Goal: Task Accomplishment & Management: Complete application form

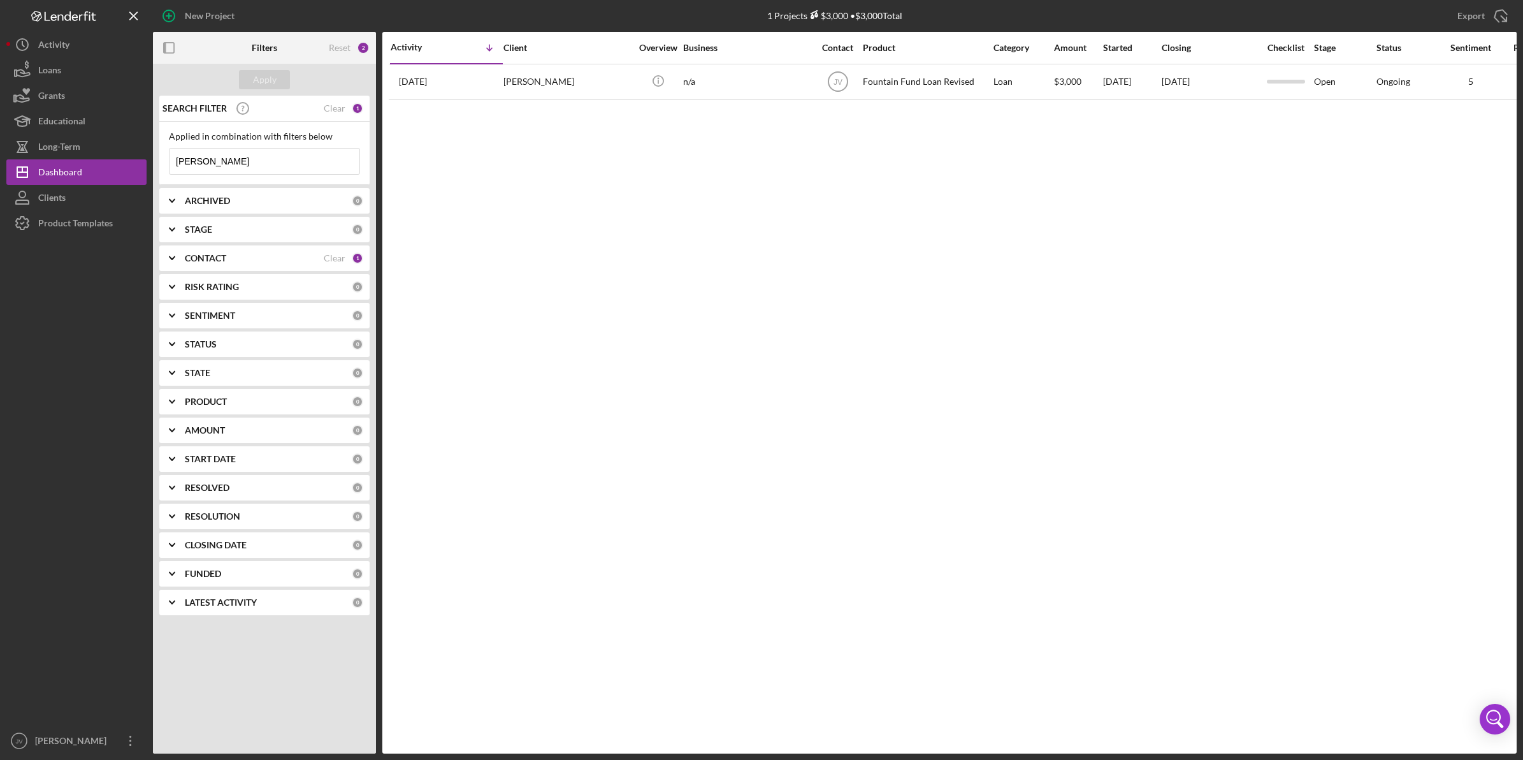
click at [217, 258] on b "CONTACT" at bounding box center [205, 258] width 41 height 10
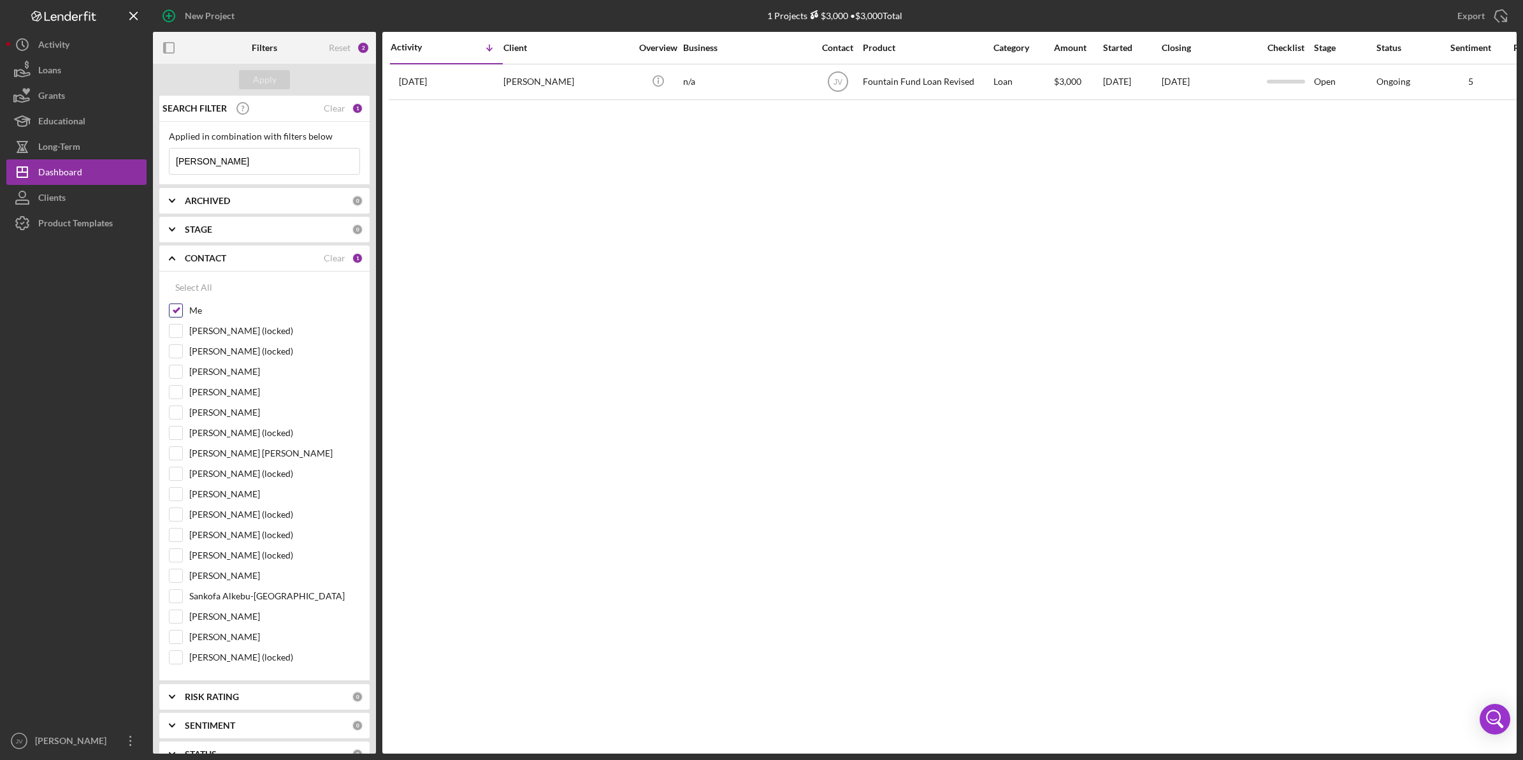
click at [171, 312] on input "Me" at bounding box center [175, 310] width 13 height 13
checkbox input "false"
click at [170, 460] on div at bounding box center [176, 453] width 14 height 14
click at [177, 450] on input "[PERSON_NAME] [PERSON_NAME]" at bounding box center [175, 453] width 13 height 13
checkbox input "true"
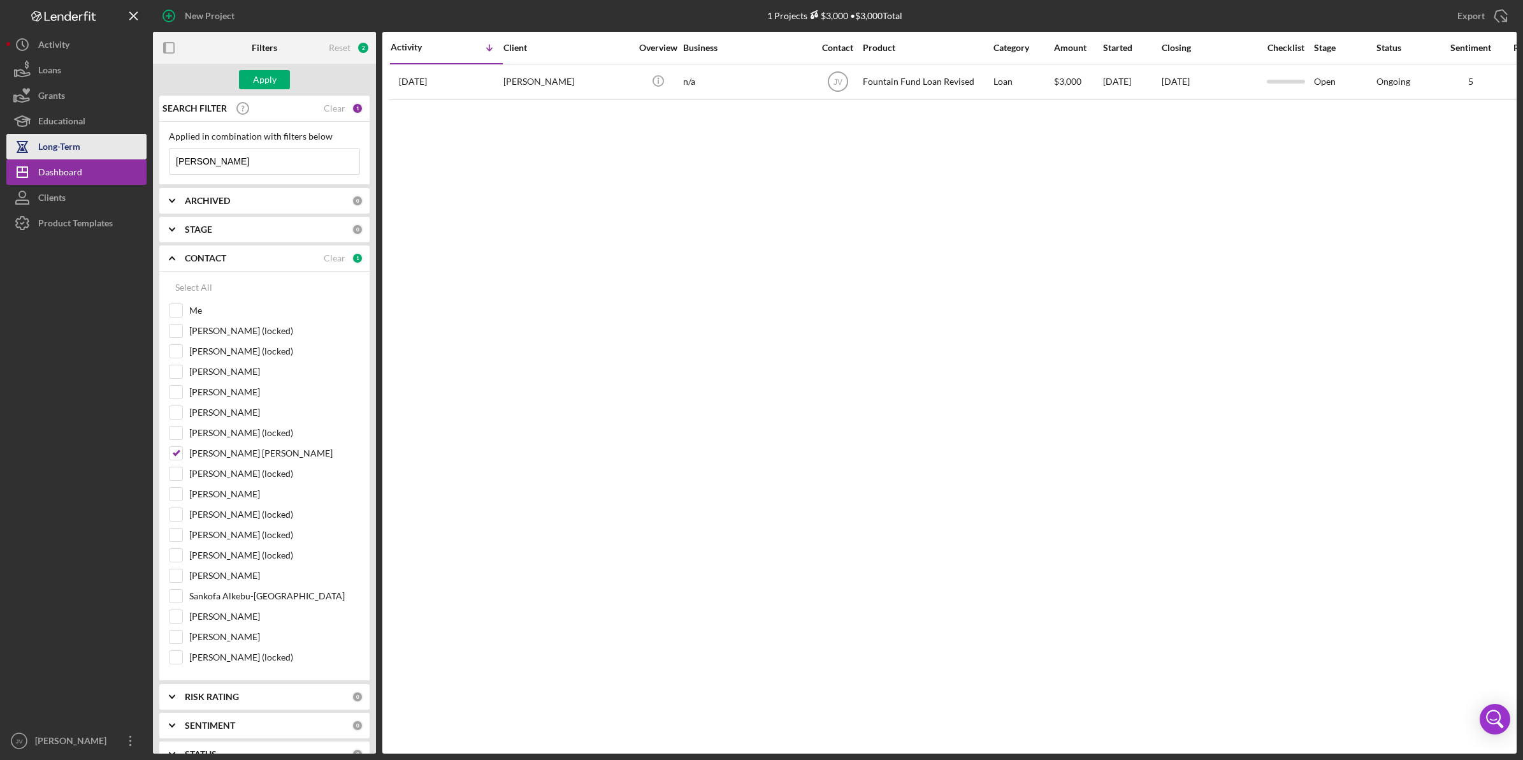
drag, startPoint x: 169, startPoint y: 153, endPoint x: 138, endPoint y: 155, distance: 30.6
click at [145, 155] on div "New Project 1 Projects $3,000 • $3,000 Total rosaleen Export Icon/Export Filter…" at bounding box center [761, 376] width 1510 height 753
click at [273, 77] on div "Apply" at bounding box center [265, 79] width 24 height 19
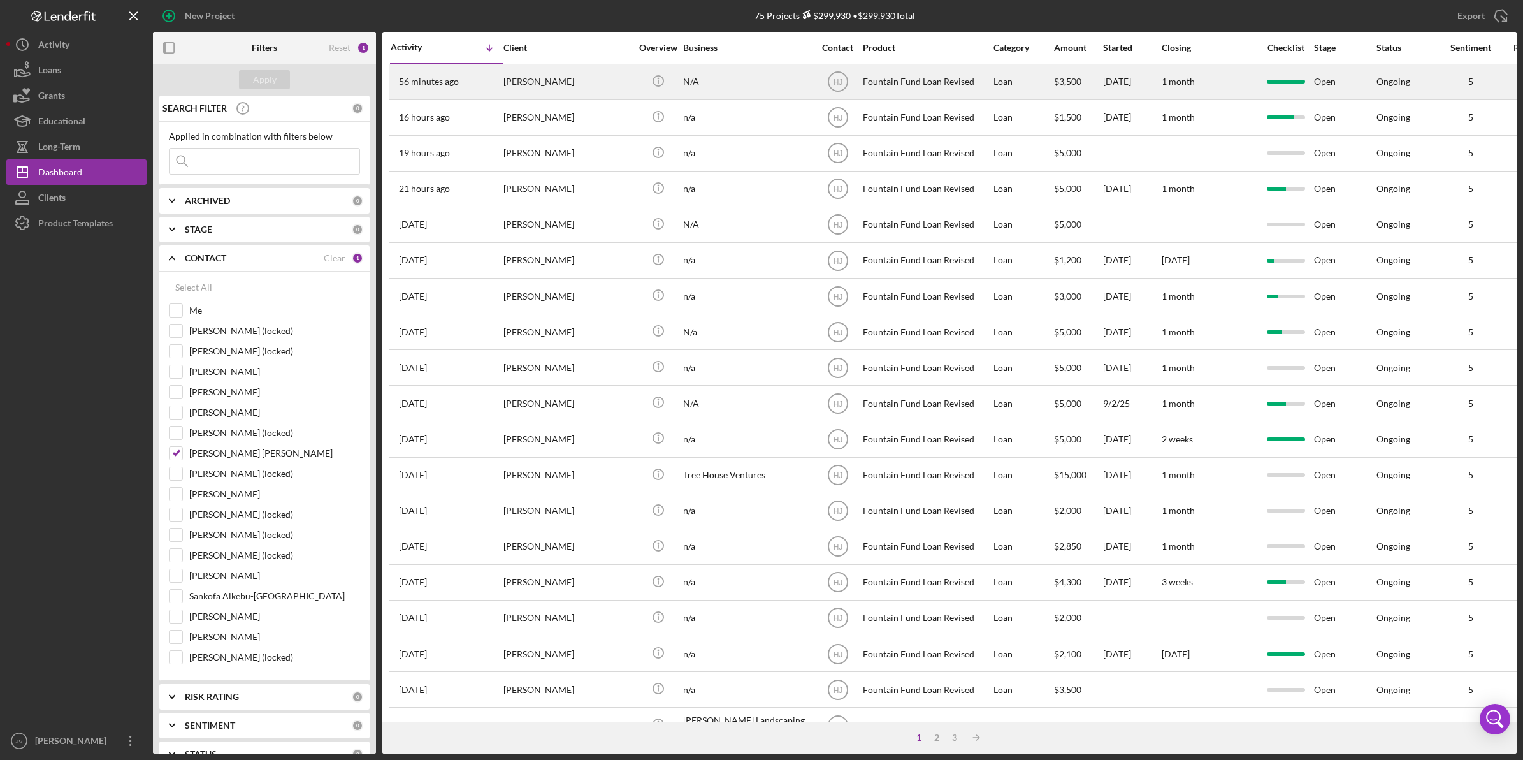
click at [524, 83] on div "[PERSON_NAME]" at bounding box center [566, 82] width 127 height 34
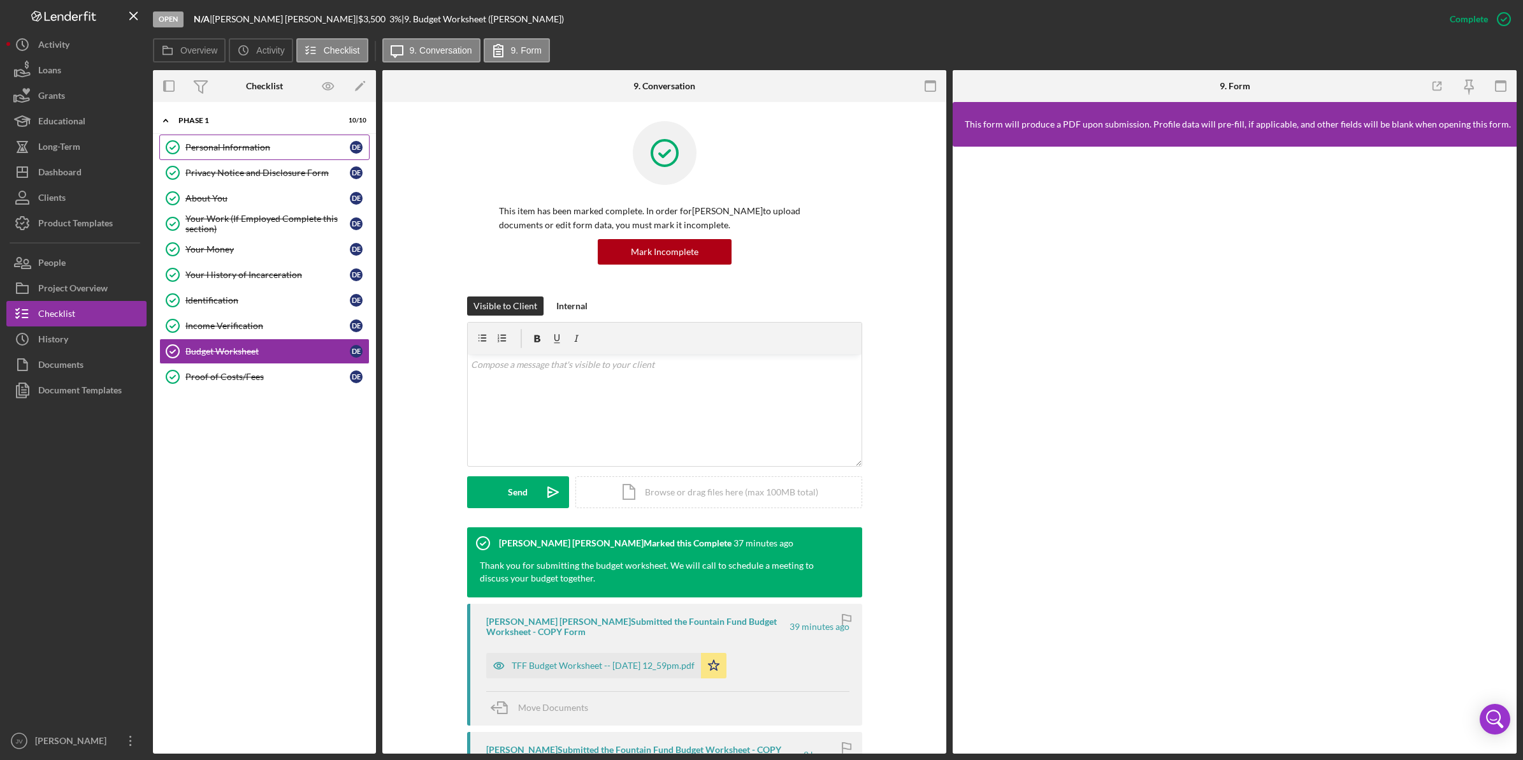
click at [259, 153] on link "Personal Information Personal Information D E" at bounding box center [264, 146] width 210 height 25
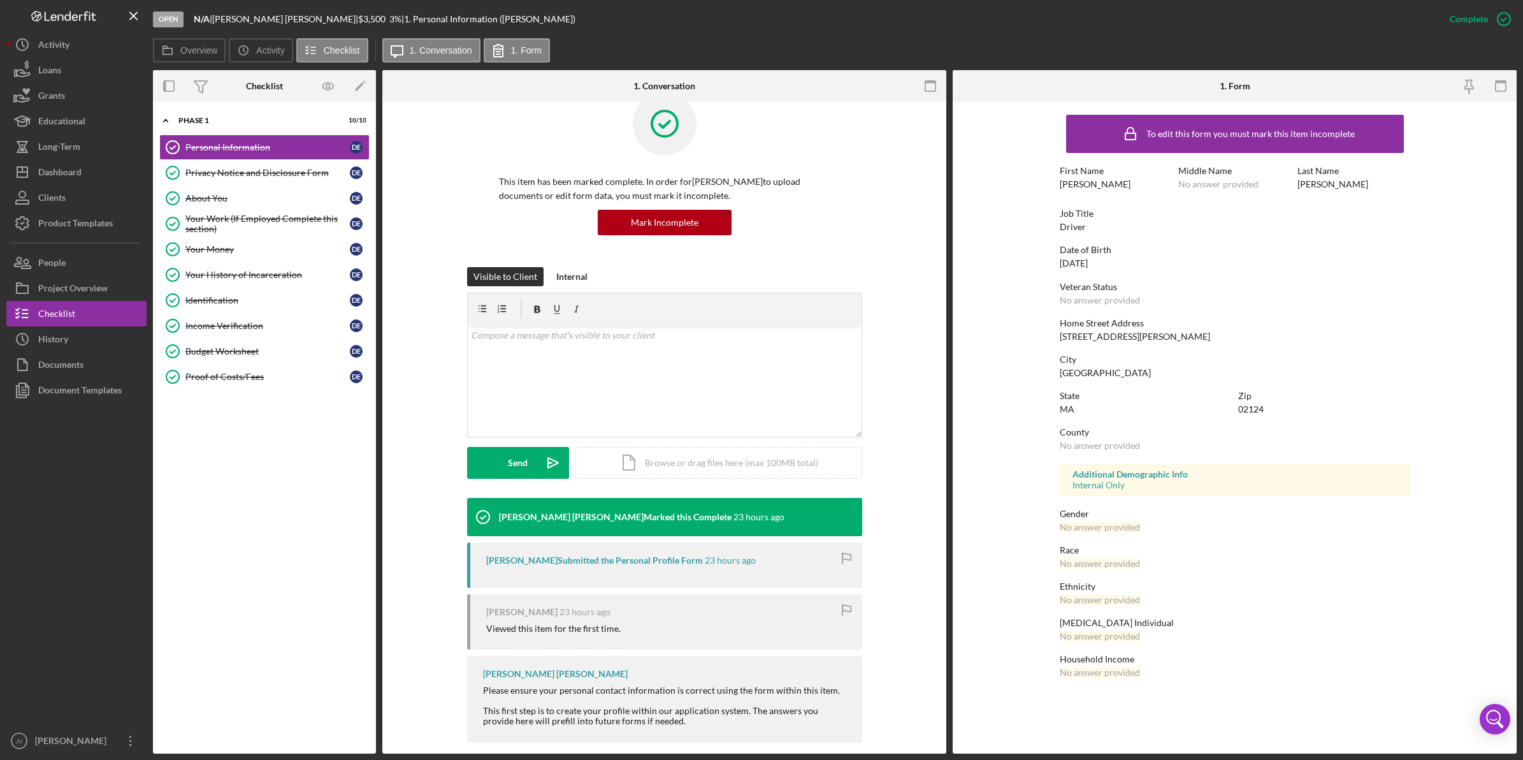
scroll to position [43, 0]
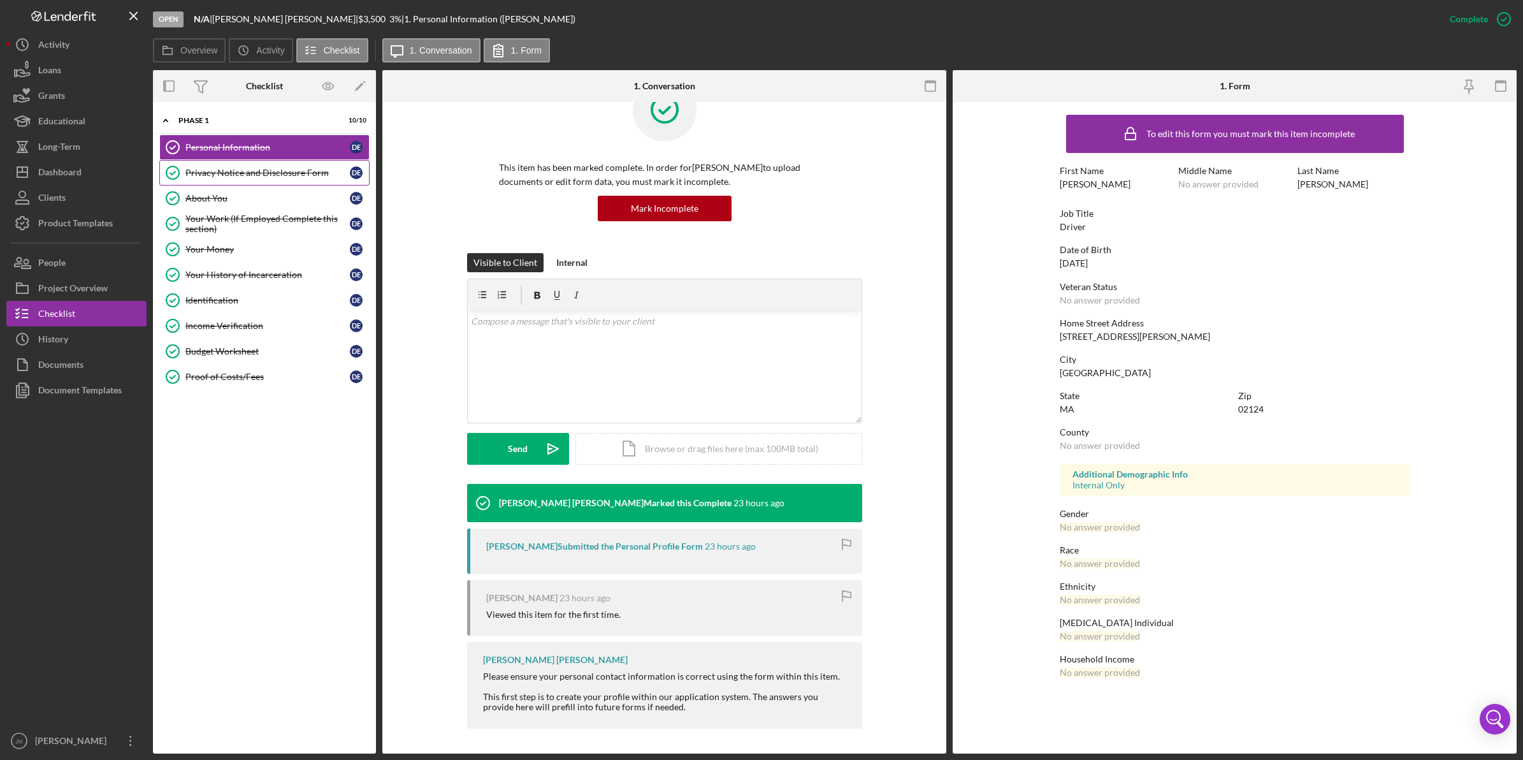
click at [220, 169] on div "Privacy Notice and Disclosure Form" at bounding box center [267, 173] width 164 height 10
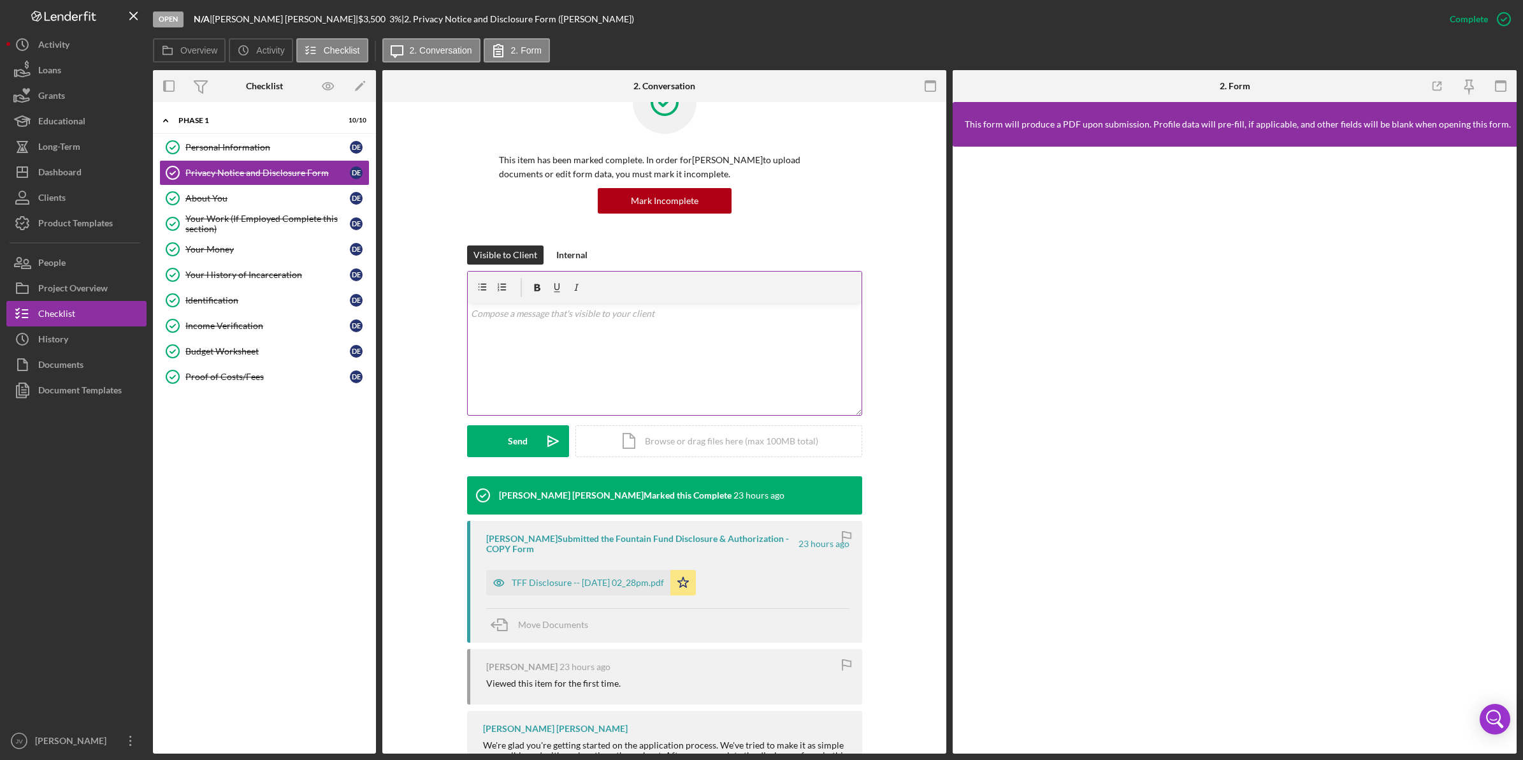
scroll to position [80, 0]
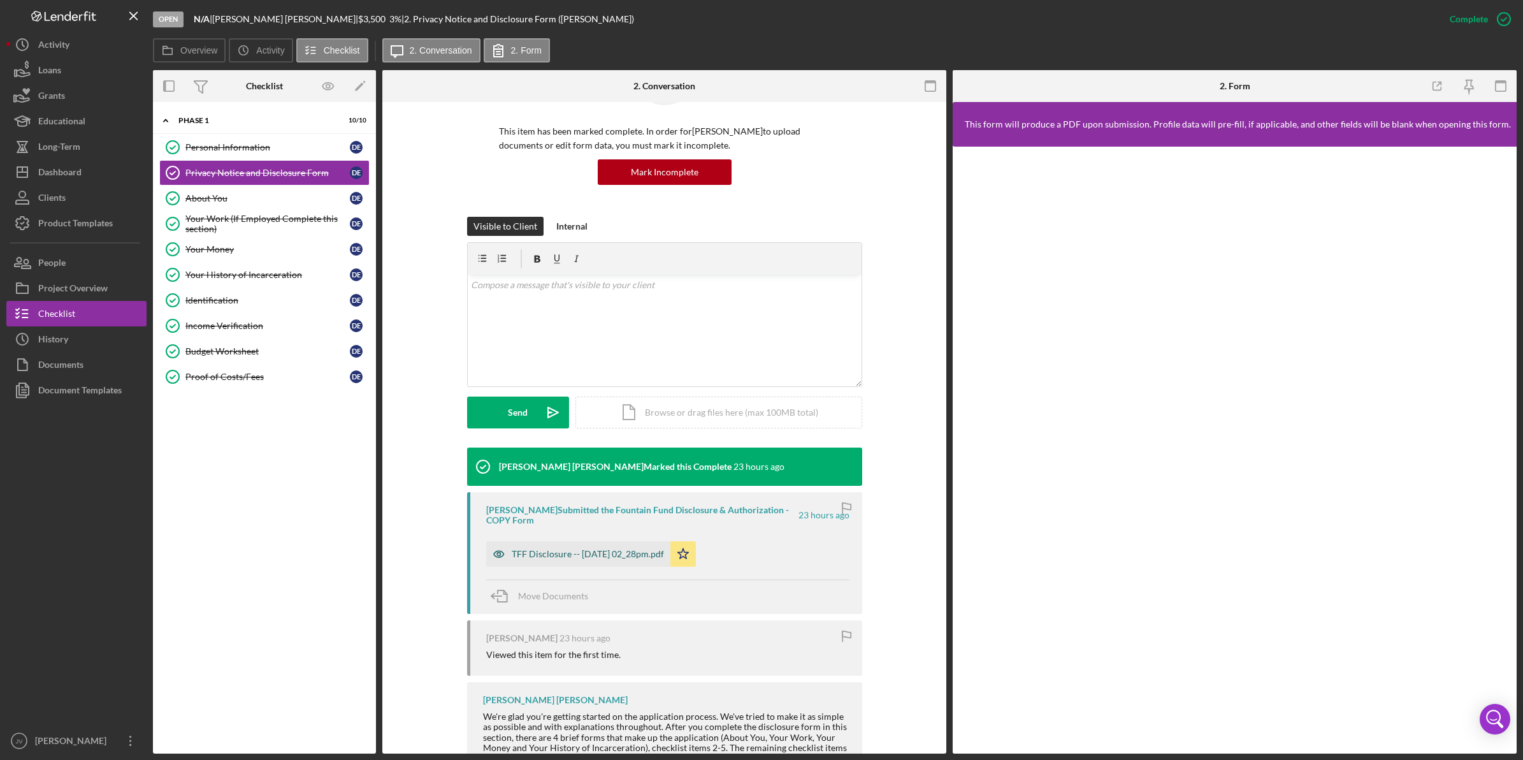
click at [568, 554] on div "TFF Disclosure -- 2025-09-08 02_28pm.pdf" at bounding box center [588, 554] width 152 height 10
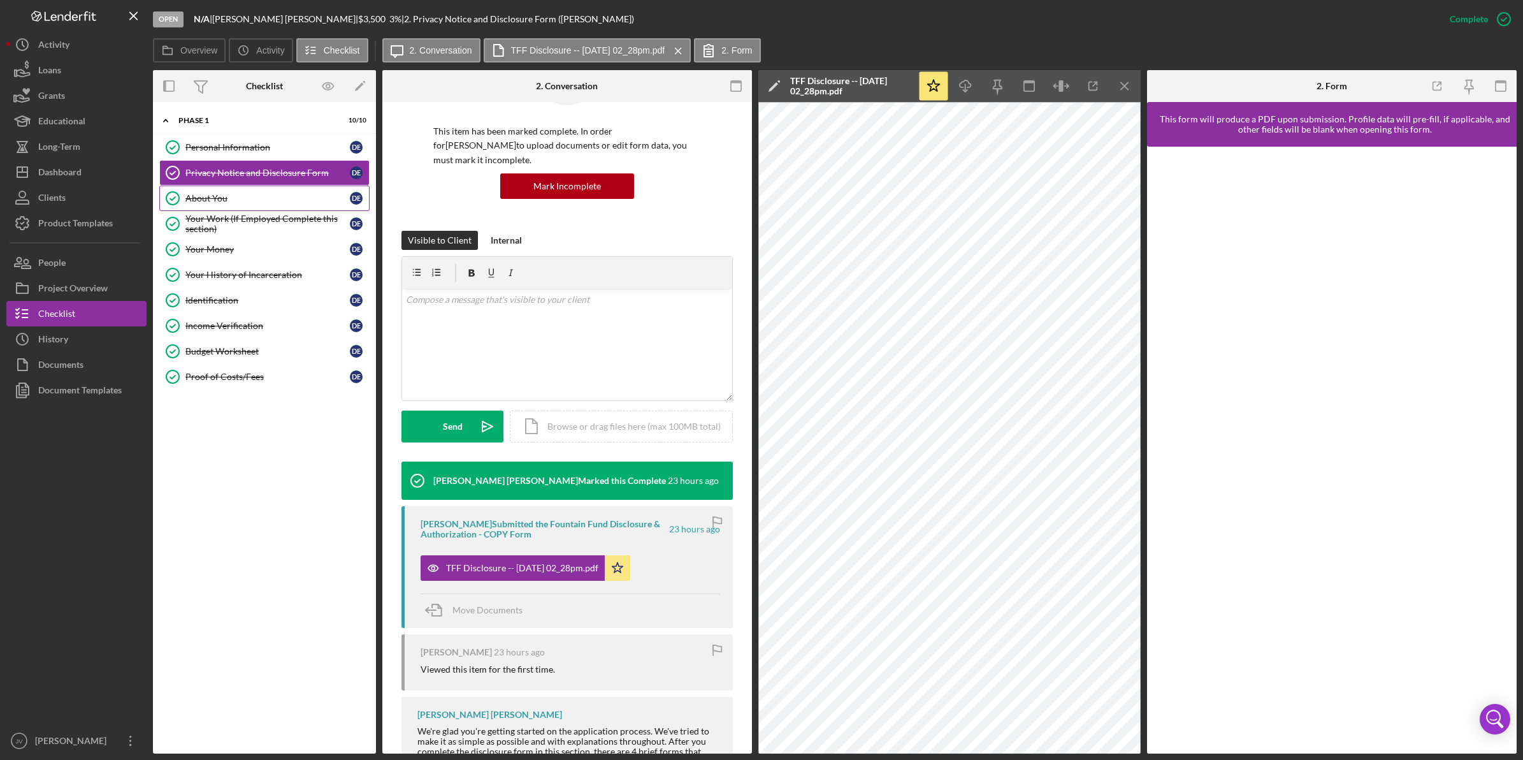
click at [212, 199] on div "About You" at bounding box center [267, 198] width 164 height 10
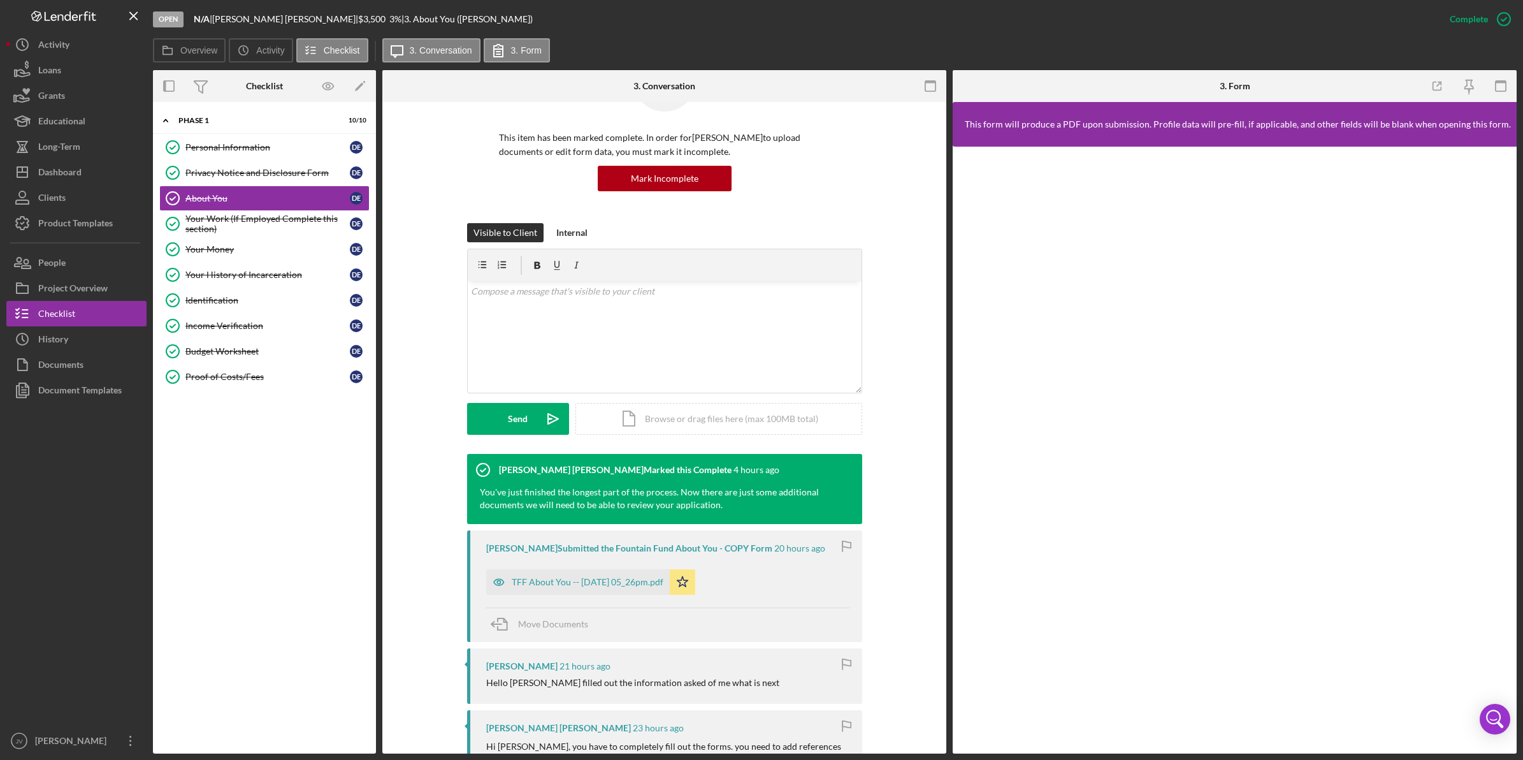
scroll to position [159, 0]
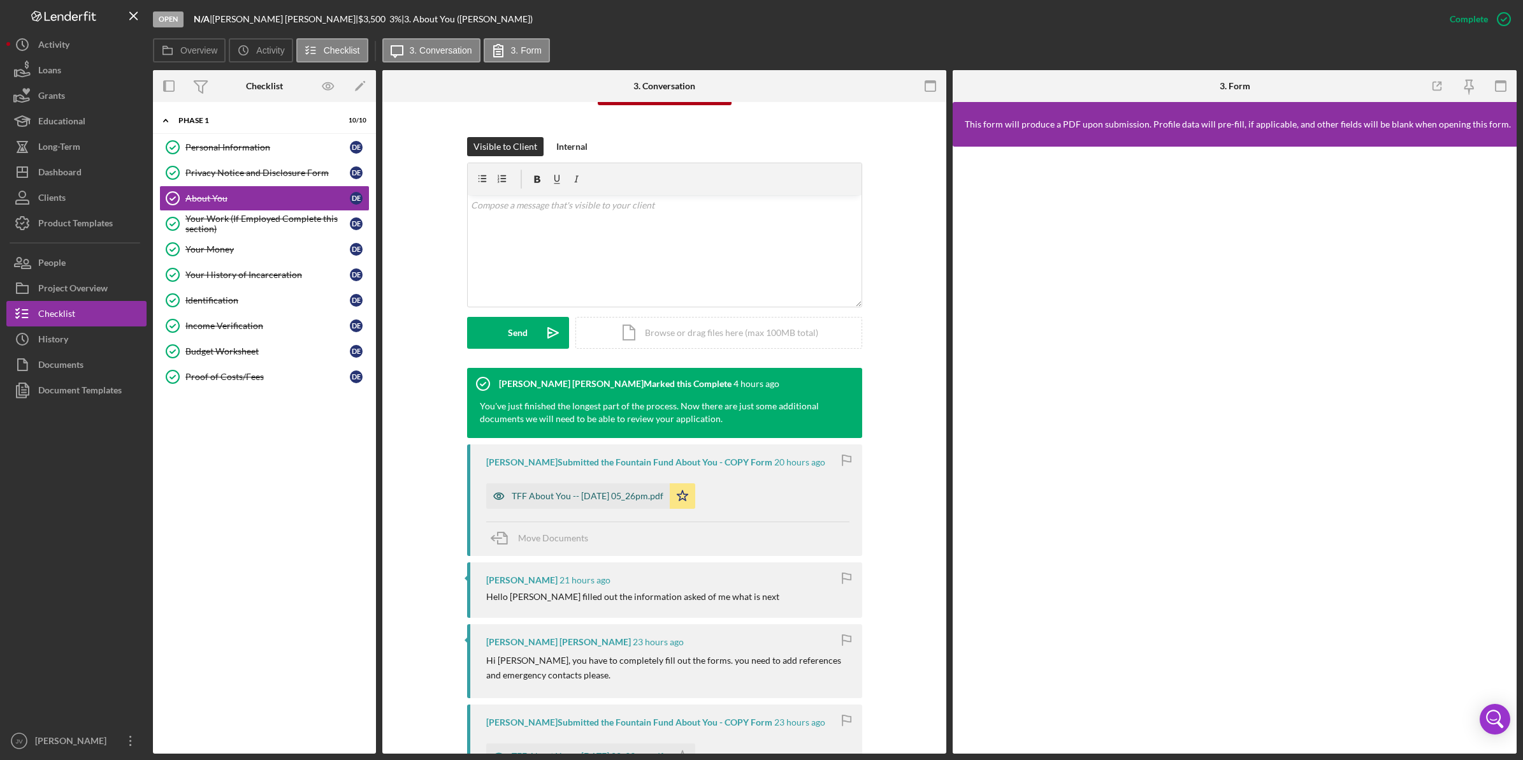
click at [561, 501] on div "TFF About You -- 2025-09-08 05_26pm.pdf" at bounding box center [588, 496] width 152 height 10
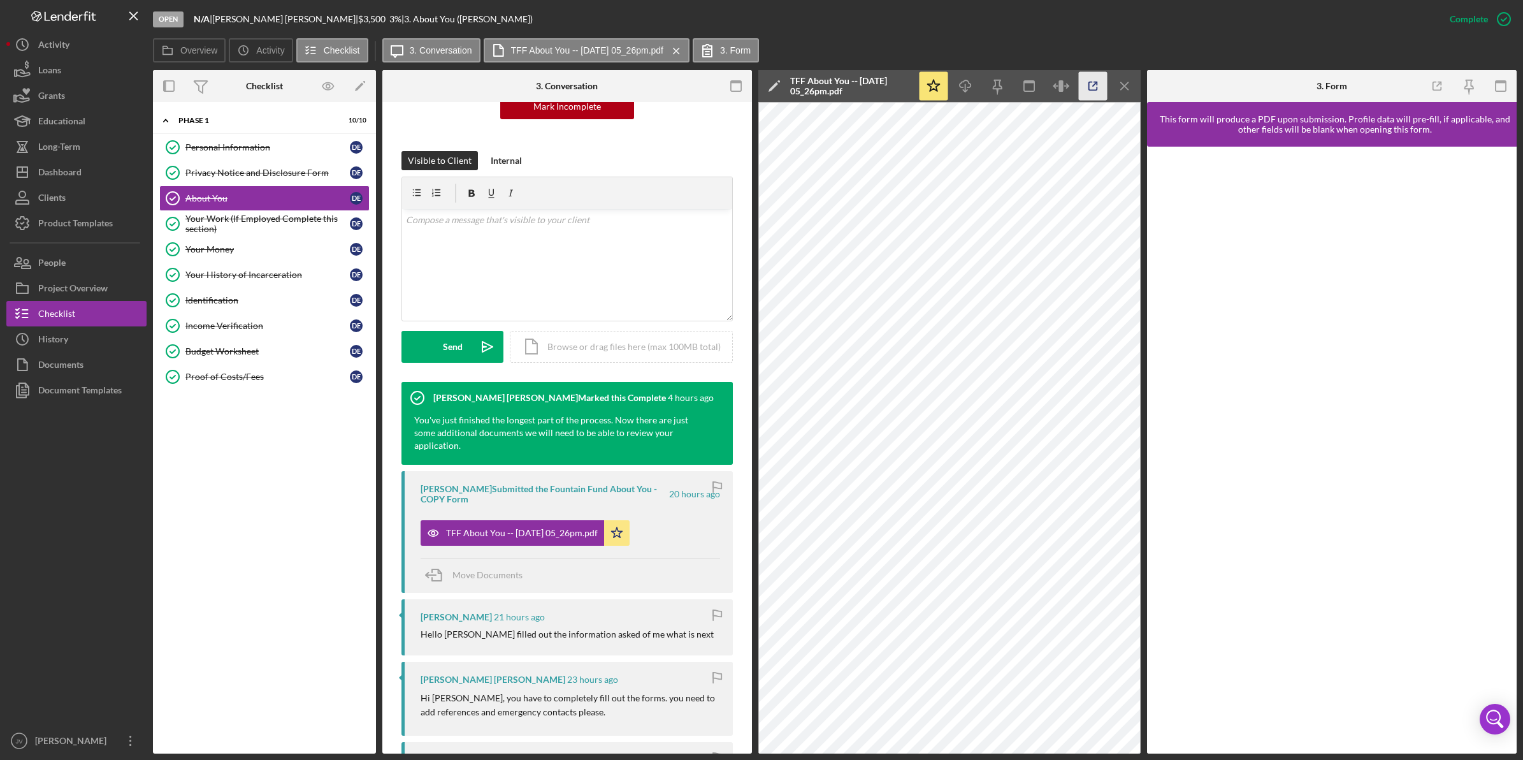
click at [1083, 83] on icon "button" at bounding box center [1093, 86] width 29 height 29
click at [284, 224] on div "Your Work (If Employed Complete this section)" at bounding box center [267, 223] width 164 height 20
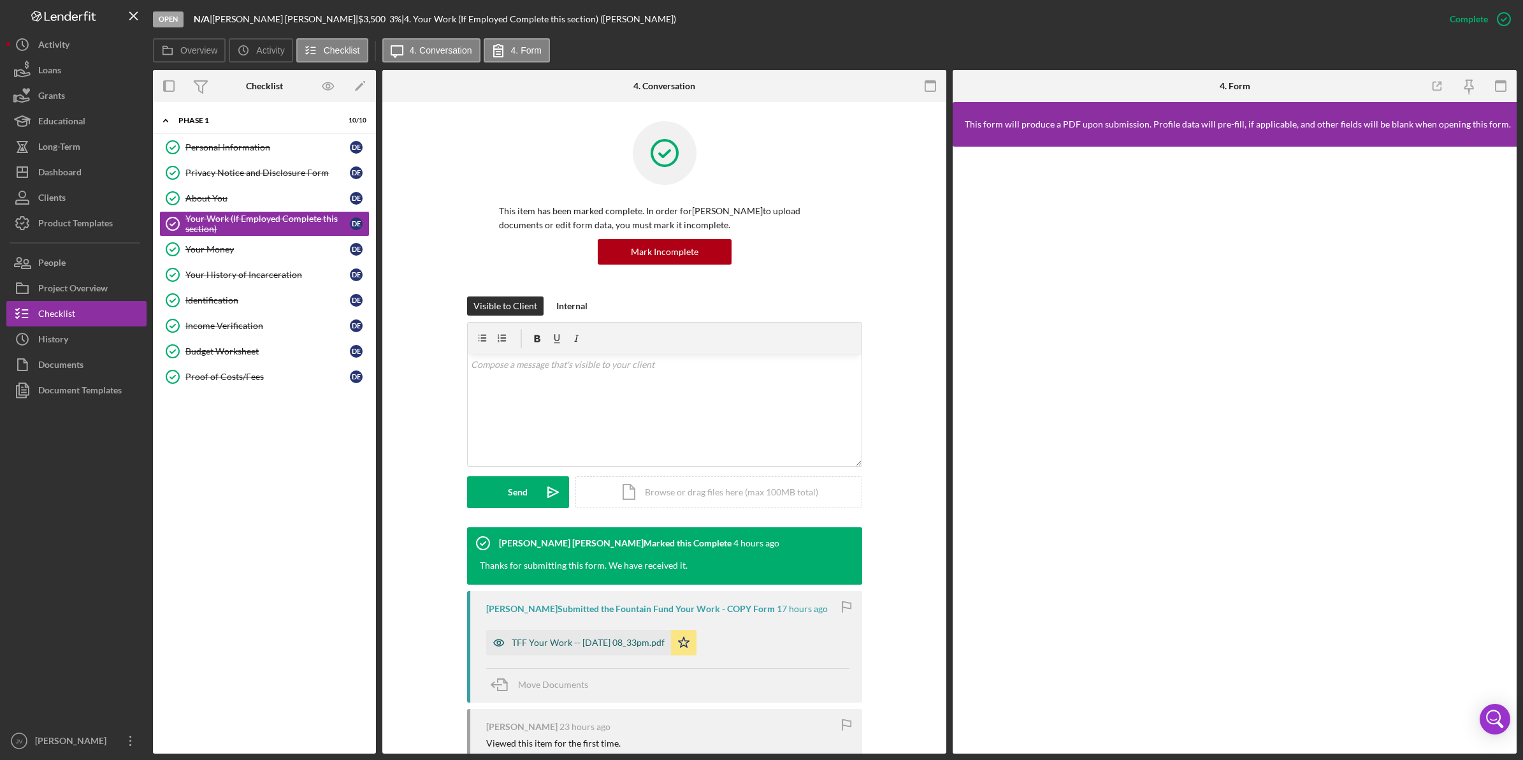
click at [552, 635] on div "TFF Your Work -- 2025-09-08 08_33pm.pdf" at bounding box center [578, 642] width 185 height 25
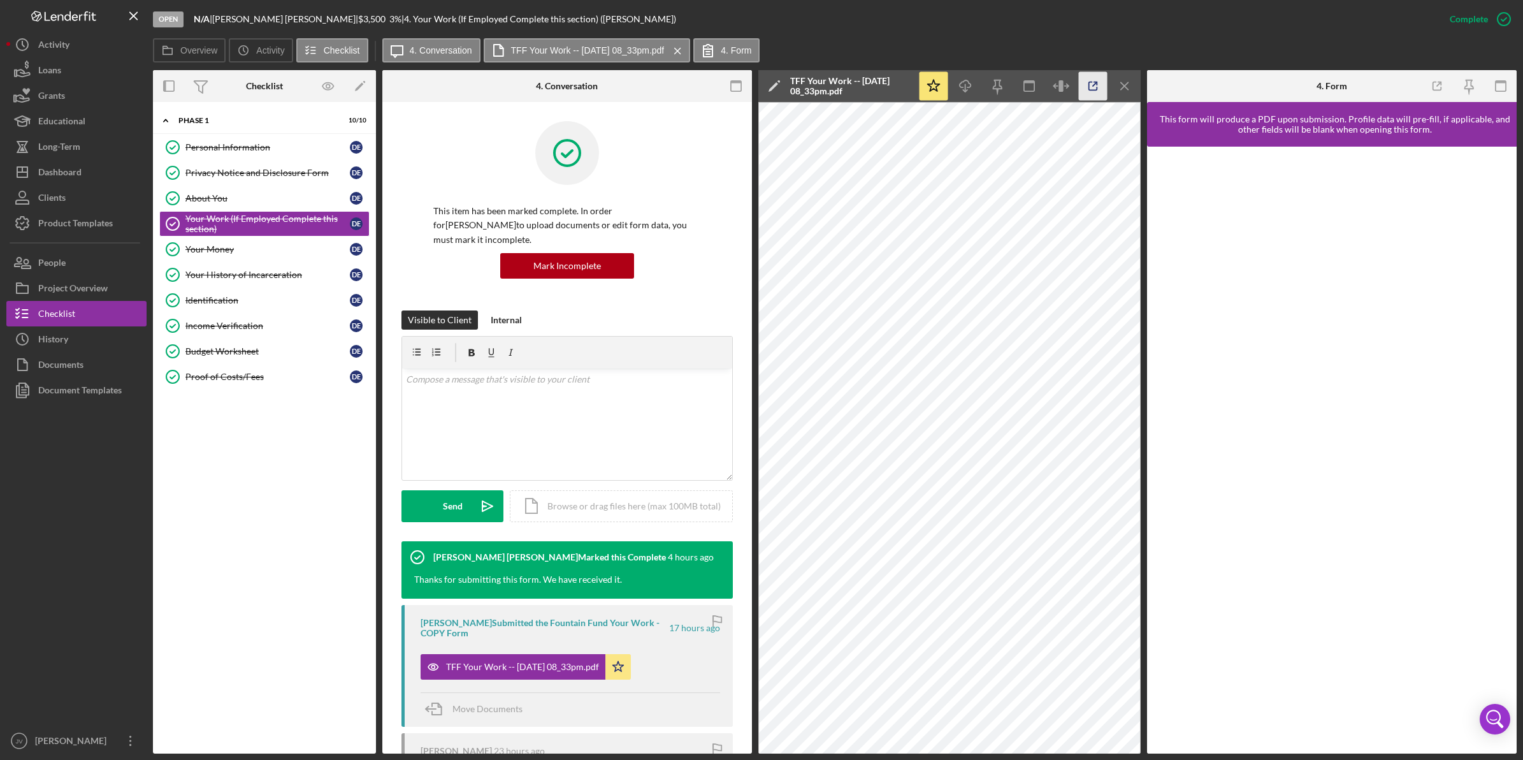
click at [1100, 83] on icon "button" at bounding box center [1093, 86] width 29 height 29
click at [305, 245] on div "Your Money" at bounding box center [267, 249] width 164 height 10
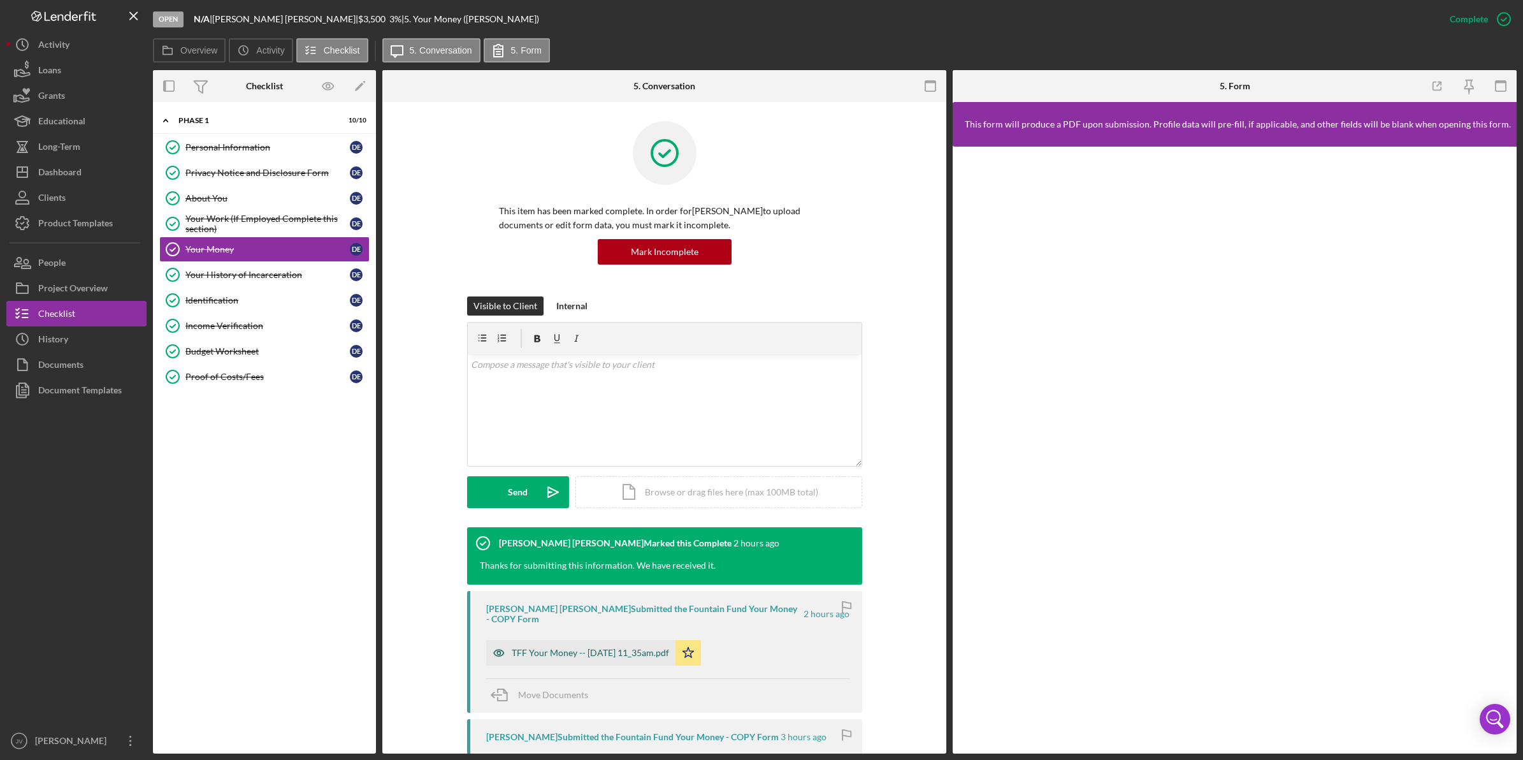
click at [597, 640] on div "TFF Your Money -- 2025-09-09 11_35am.pdf" at bounding box center [580, 652] width 189 height 25
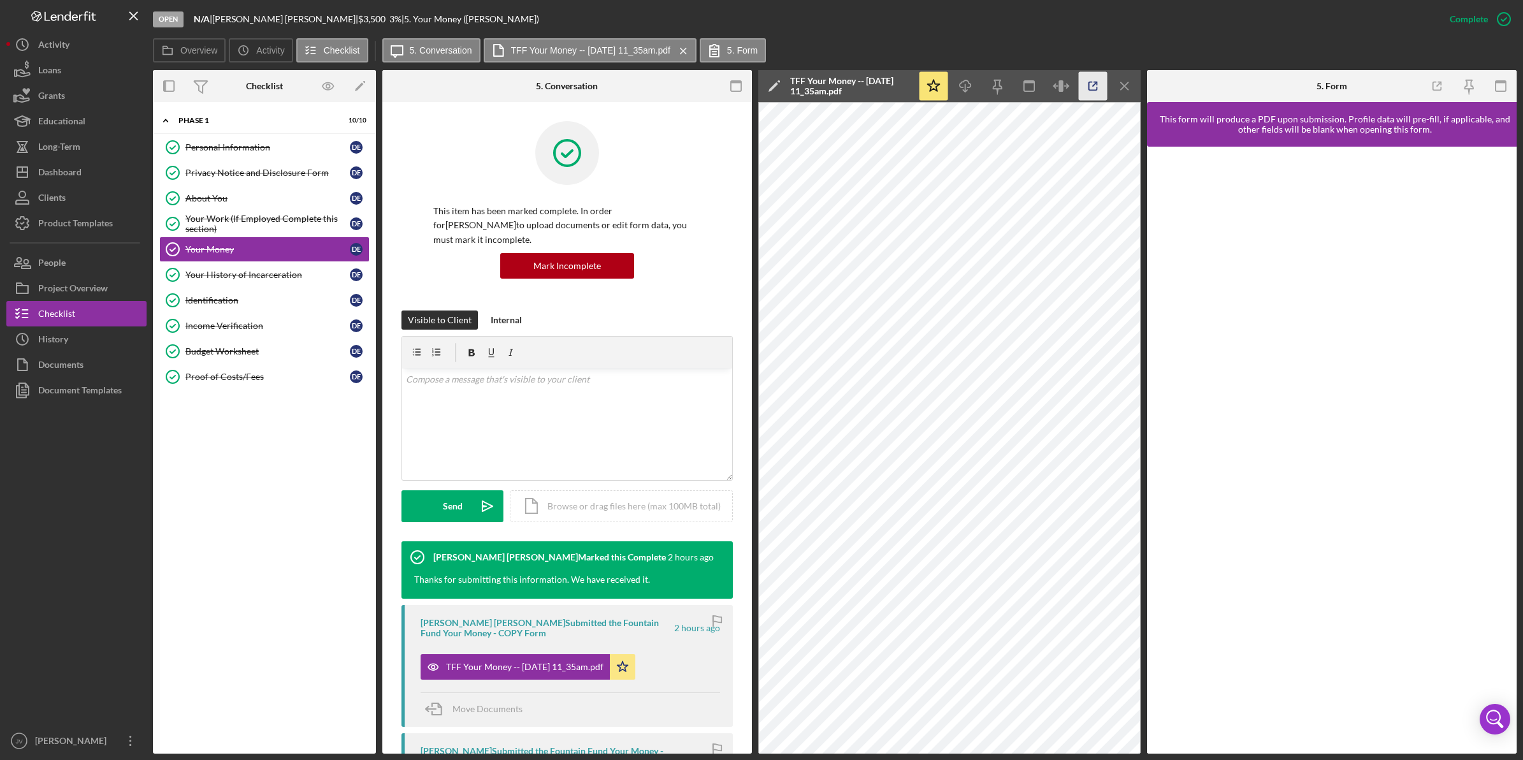
click at [1099, 82] on icon "button" at bounding box center [1093, 86] width 29 height 29
click at [263, 278] on div "Your History of Incarceration" at bounding box center [267, 275] width 164 height 10
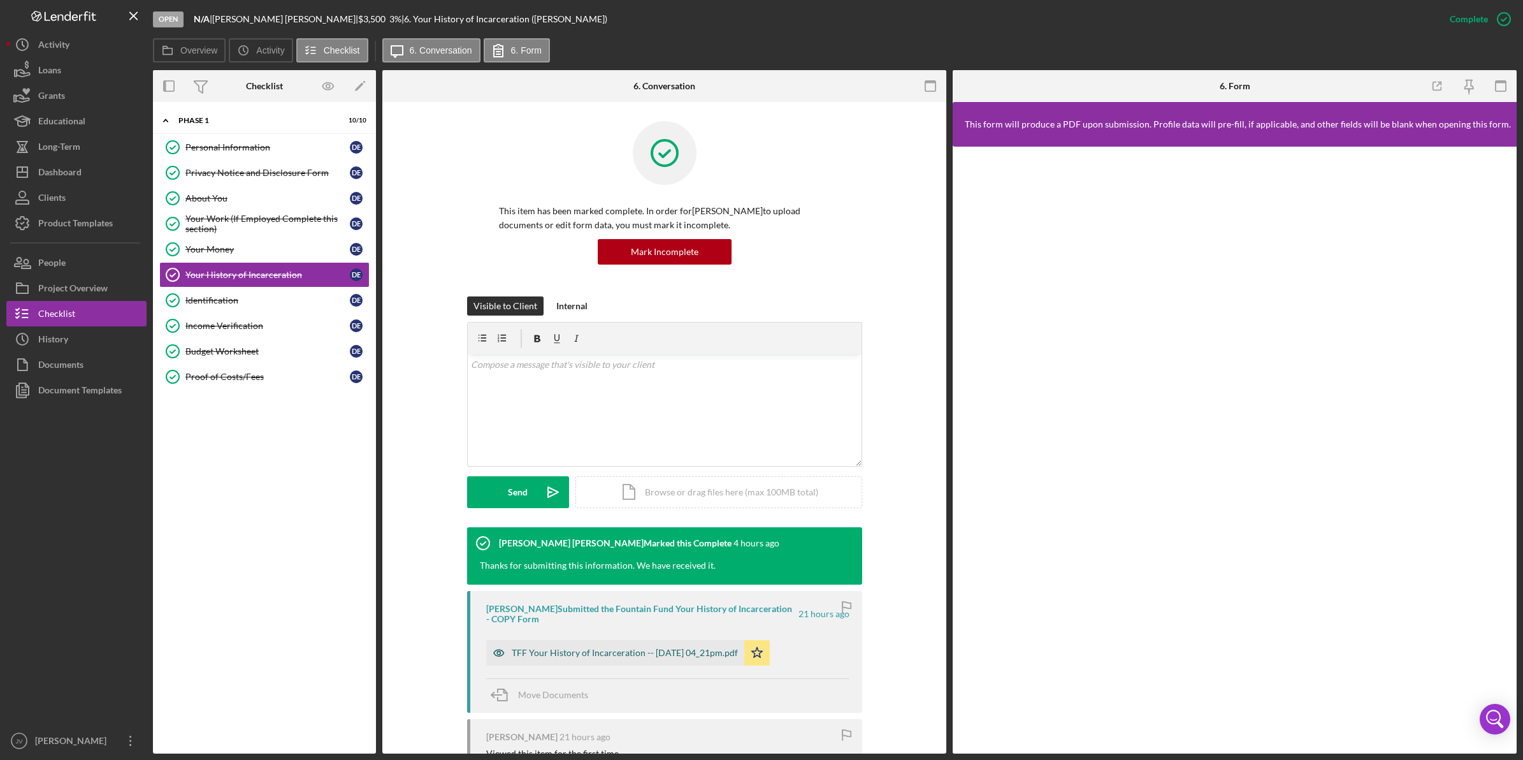
click at [563, 647] on div "TFF Your History of Incarceration -- 2025-09-08 04_21pm.pdf" at bounding box center [615, 652] width 258 height 25
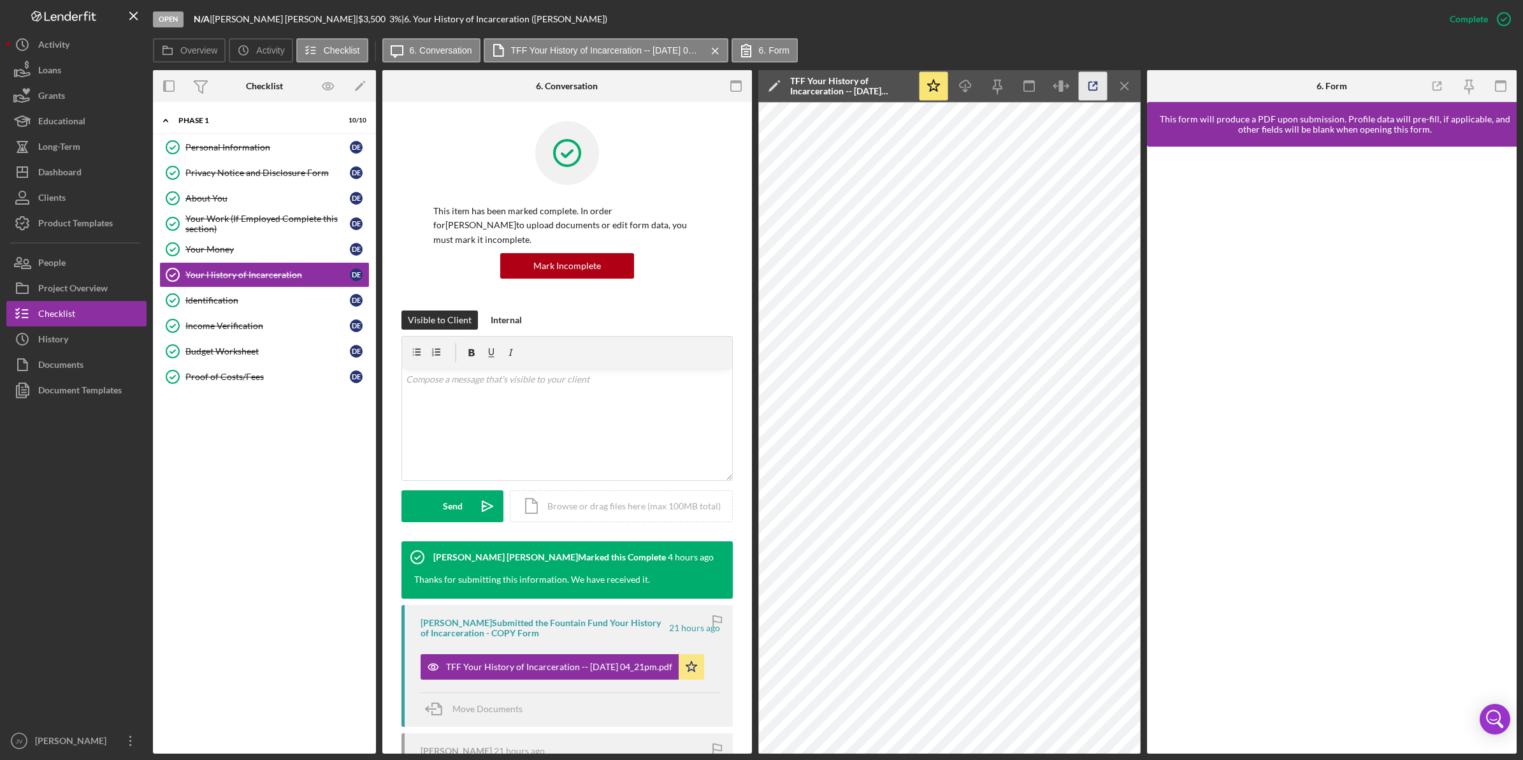
click at [1098, 88] on icon "button" at bounding box center [1093, 86] width 29 height 29
click at [301, 298] on div "Identification" at bounding box center [267, 300] width 164 height 10
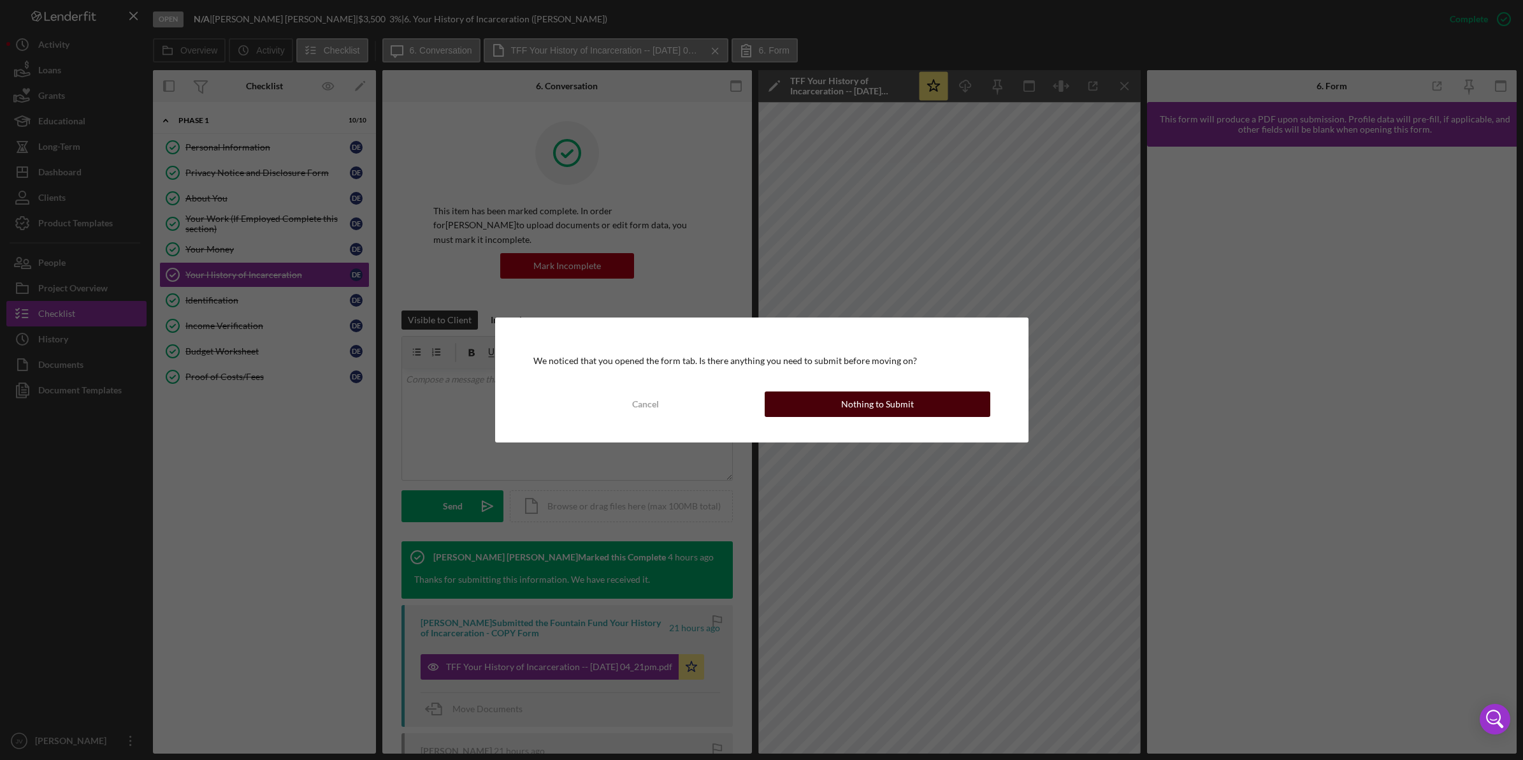
click at [948, 399] on button "Nothing to Submit" at bounding box center [878, 403] width 226 height 25
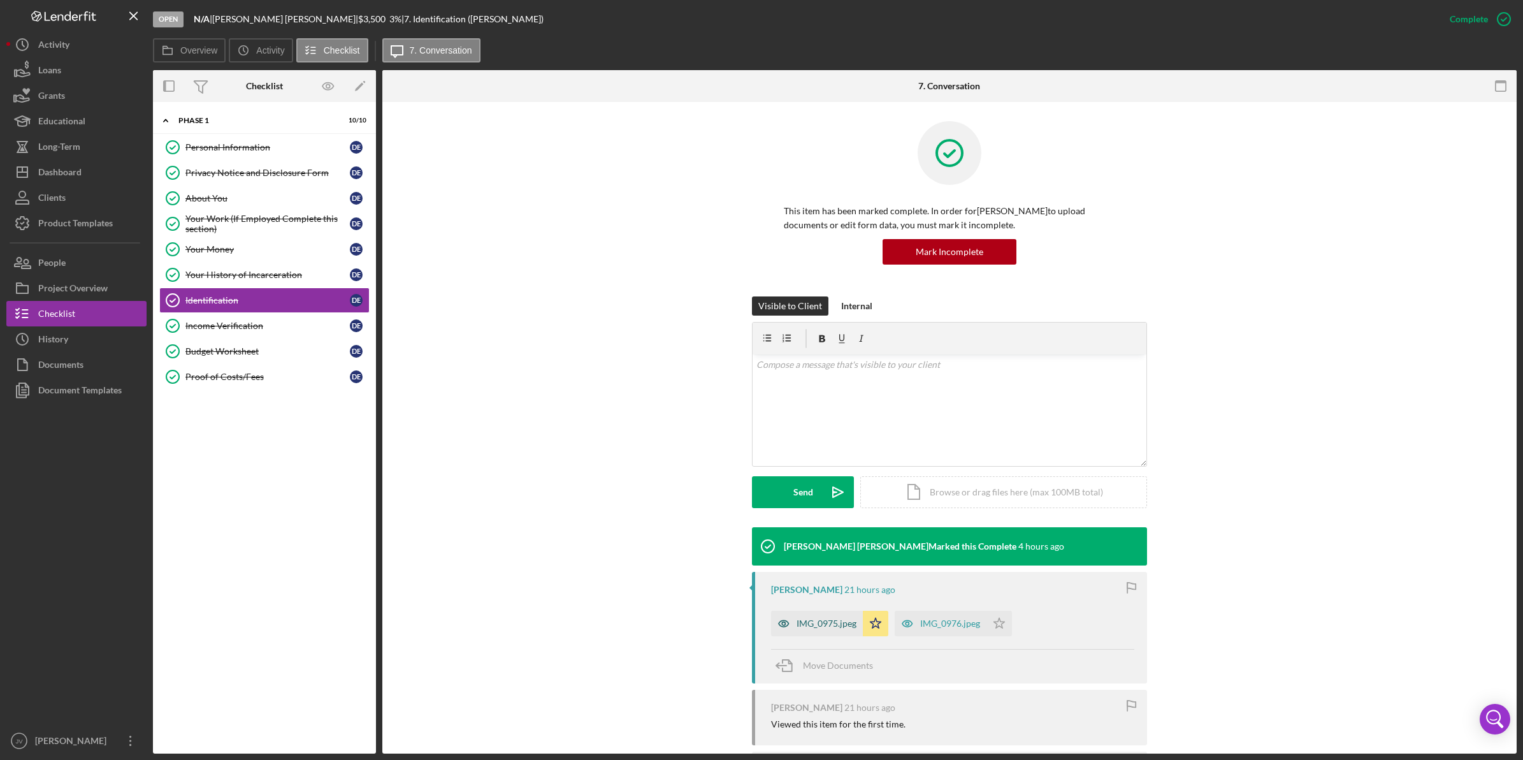
click at [816, 620] on div "IMG_0975.jpeg" at bounding box center [827, 623] width 60 height 10
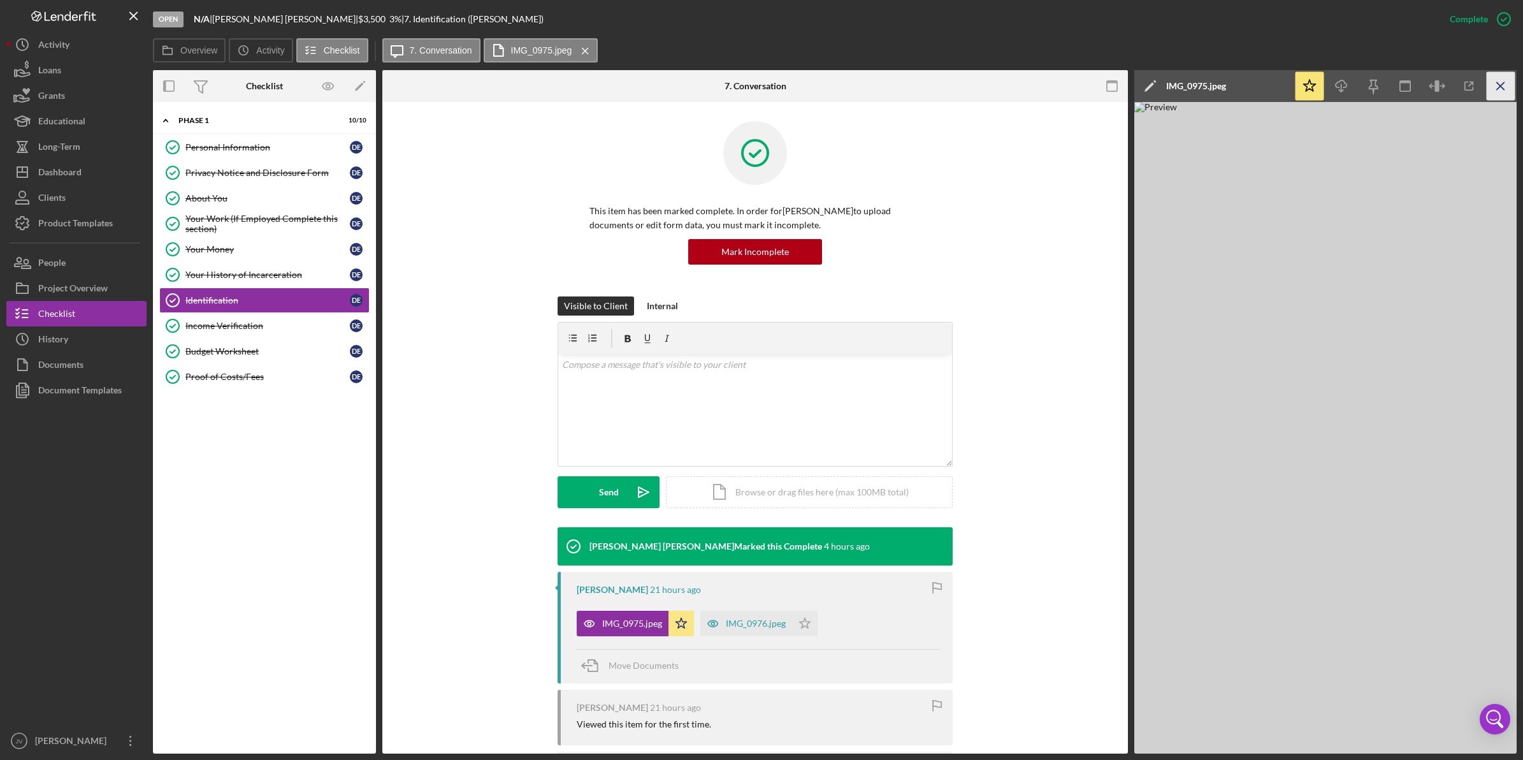
click at [1487, 87] on icon "Icon/Menu Close" at bounding box center [1501, 86] width 29 height 29
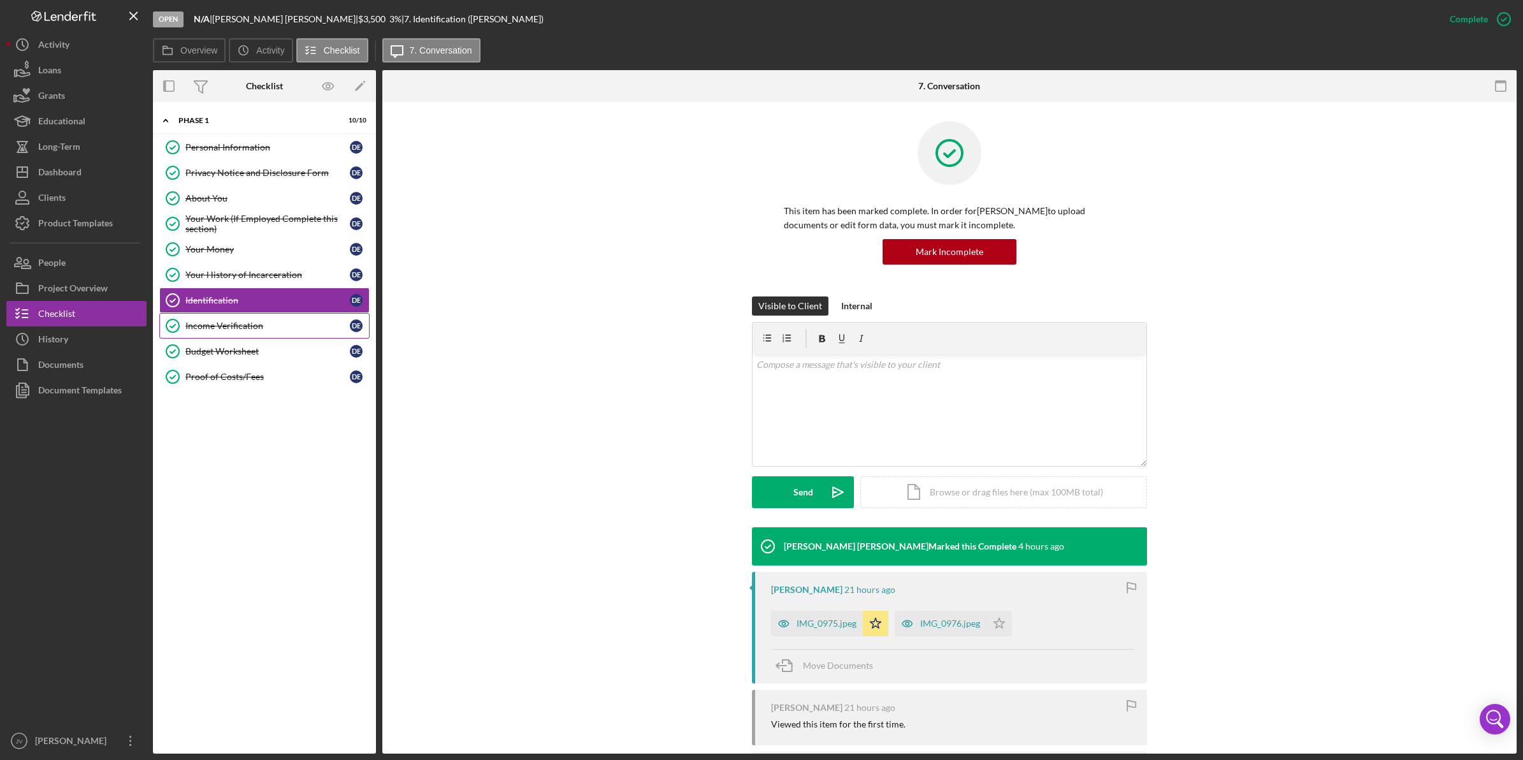
click at [275, 329] on div "Income Verification" at bounding box center [267, 326] width 164 height 10
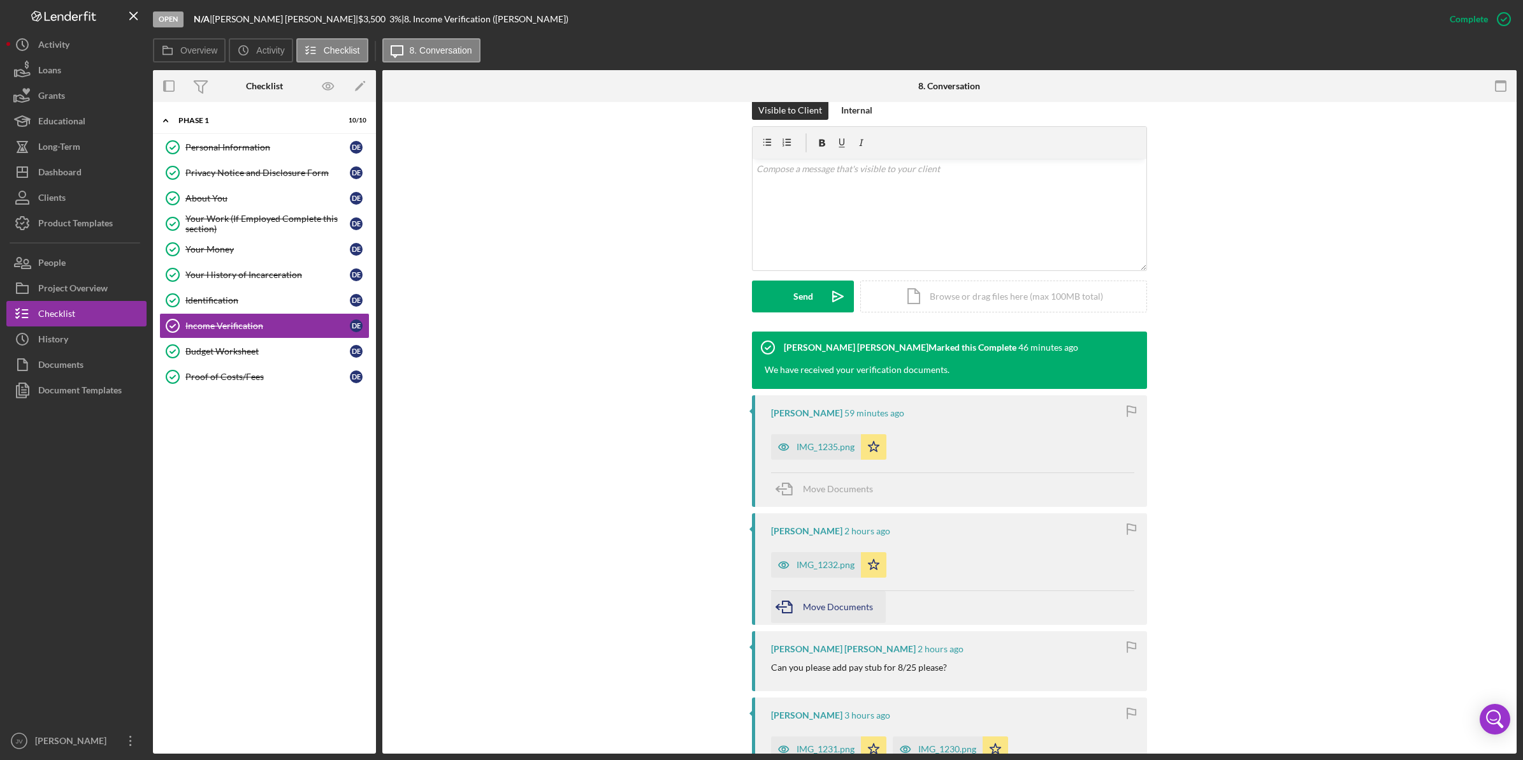
scroll to position [239, 0]
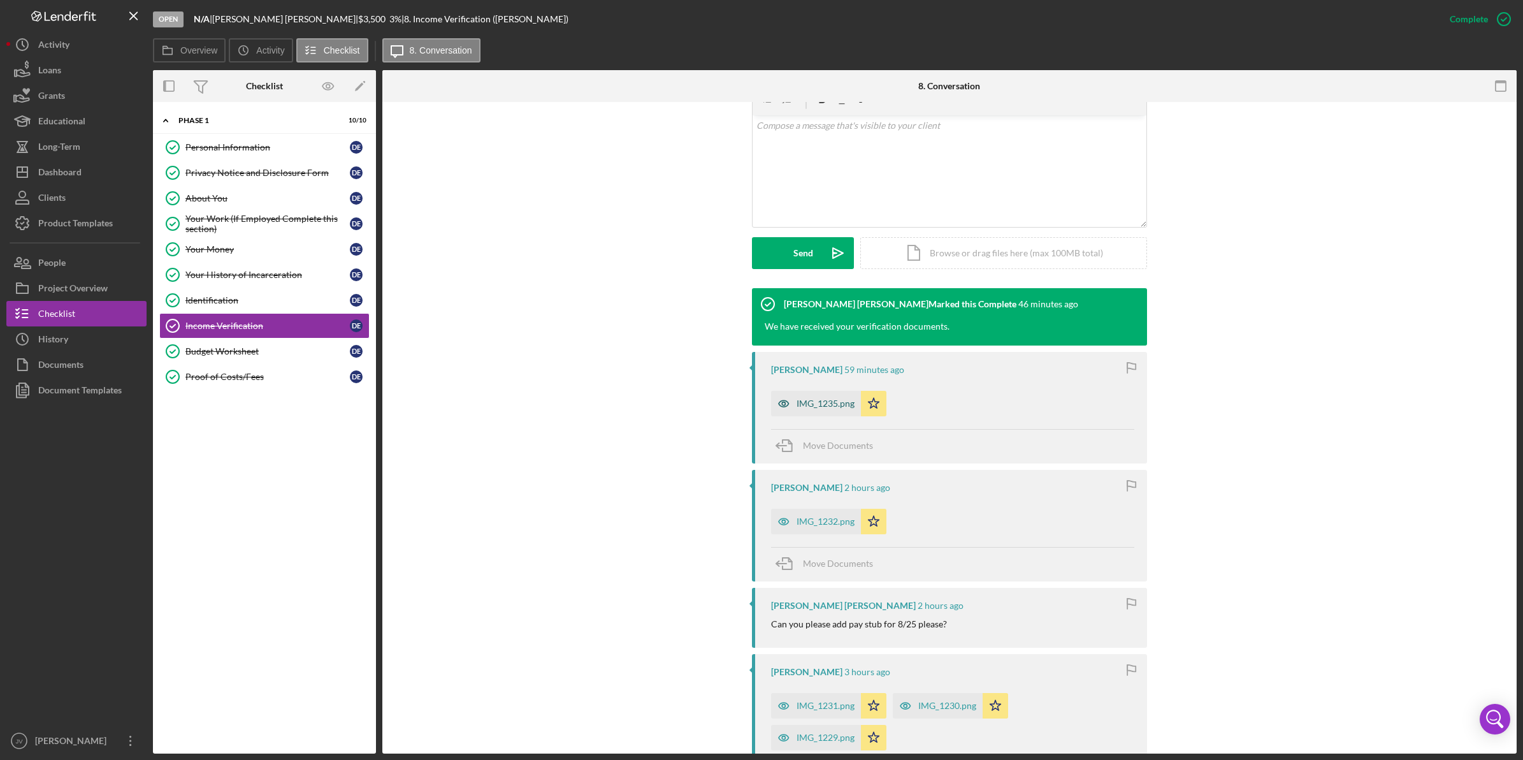
click at [818, 402] on div "IMG_1235.png" at bounding box center [826, 403] width 58 height 10
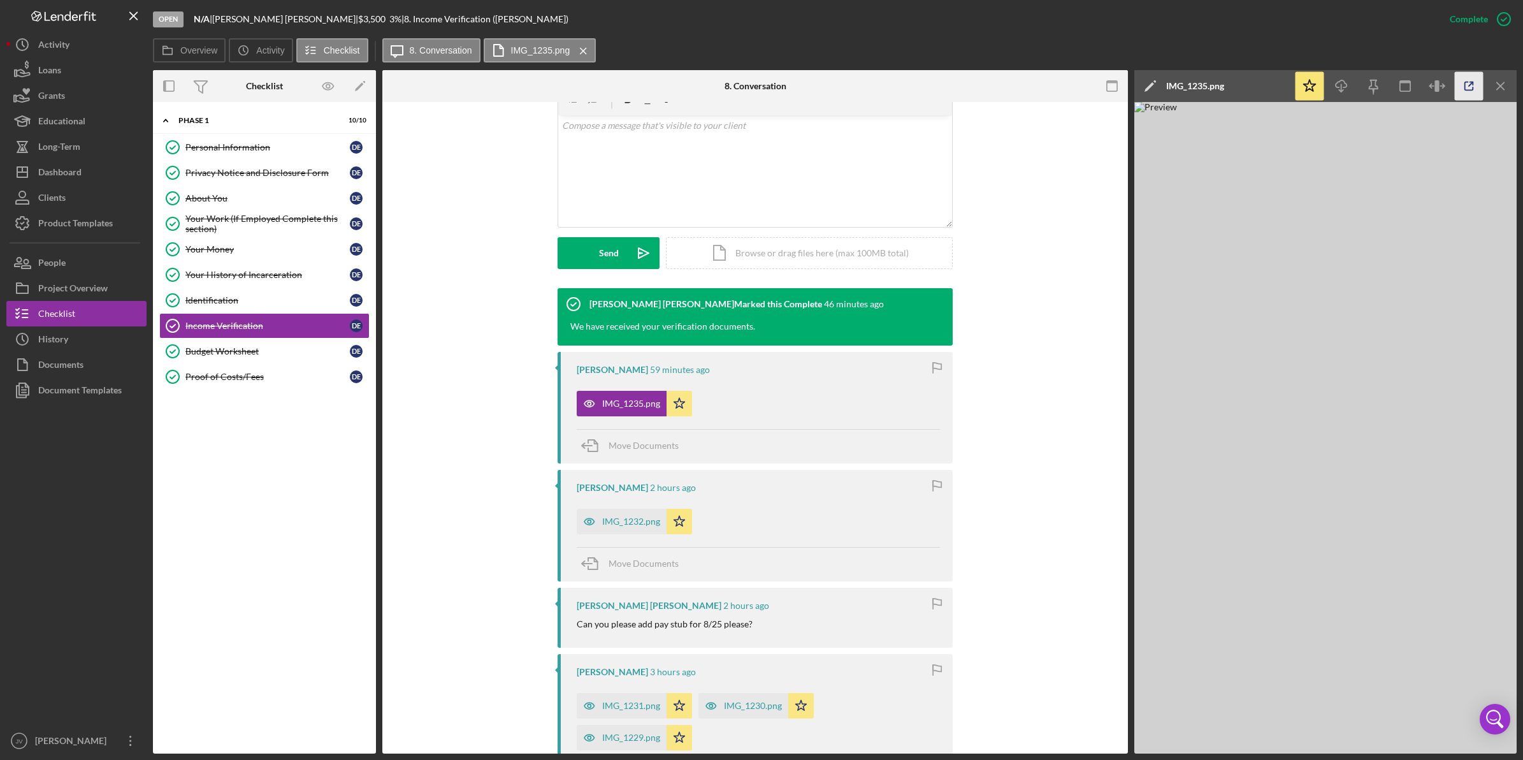
click at [1458, 87] on icon "button" at bounding box center [1469, 86] width 29 height 29
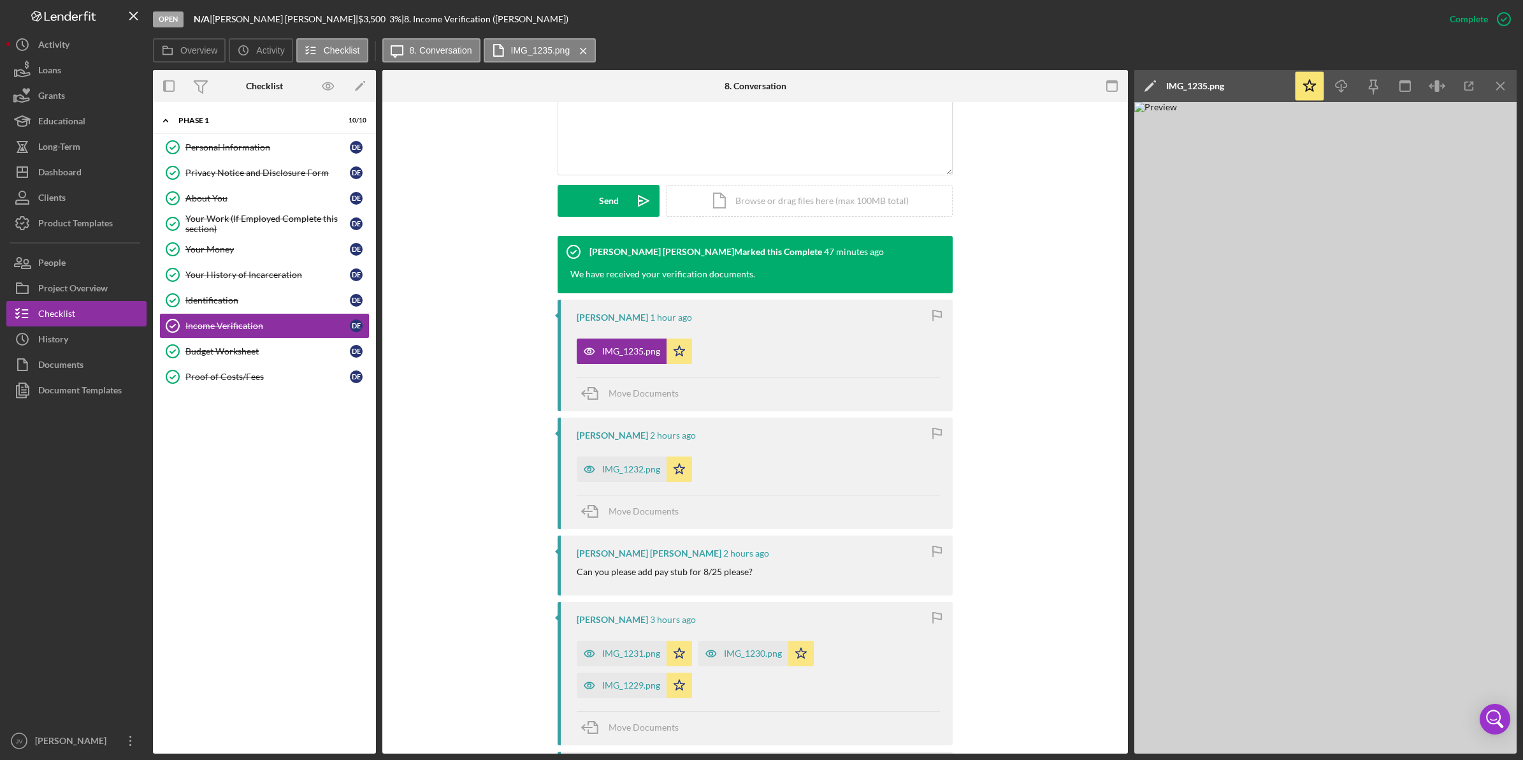
scroll to position [319, 0]
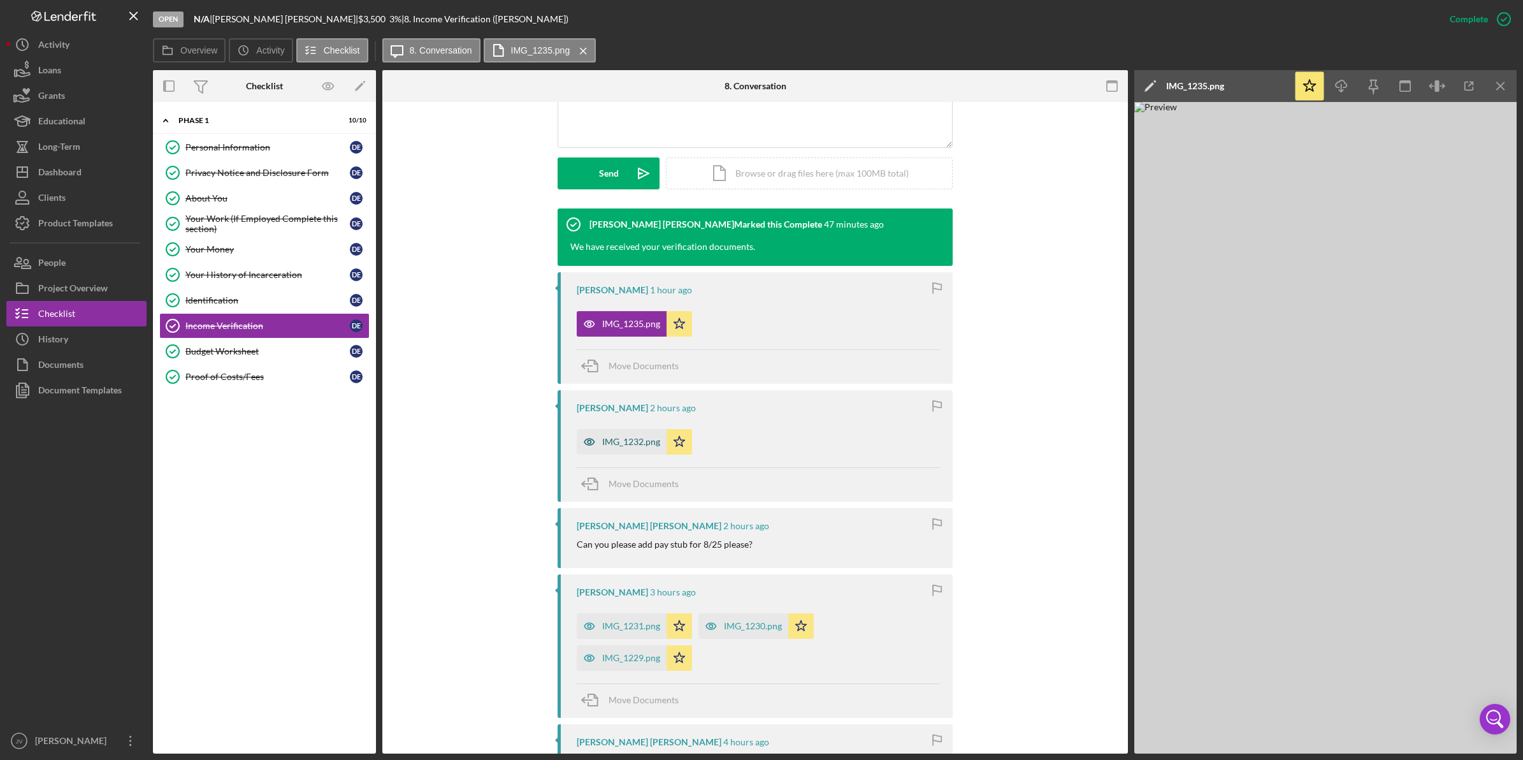
click at [626, 444] on div "IMG_1232.png" at bounding box center [631, 441] width 58 height 10
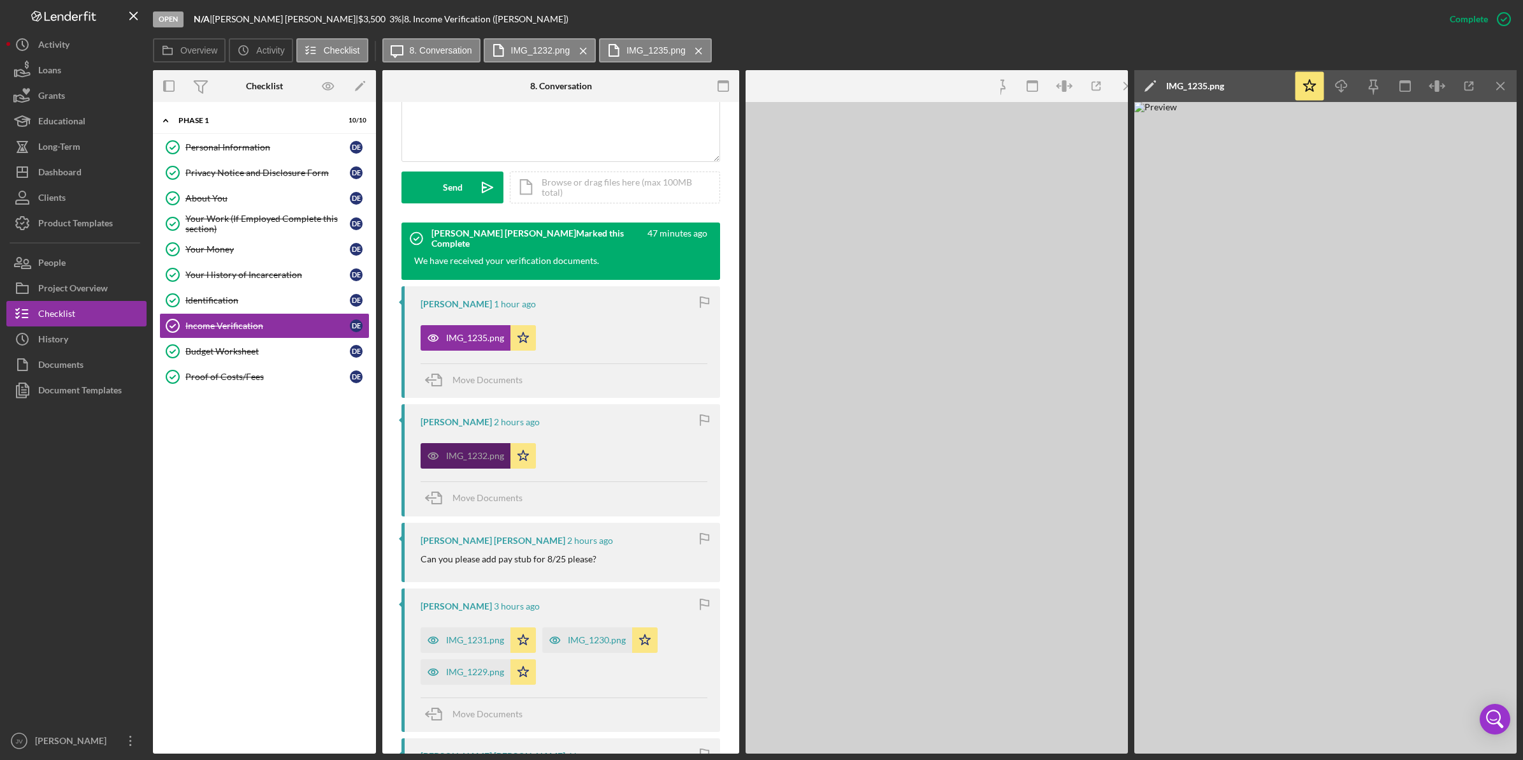
scroll to position [333, 0]
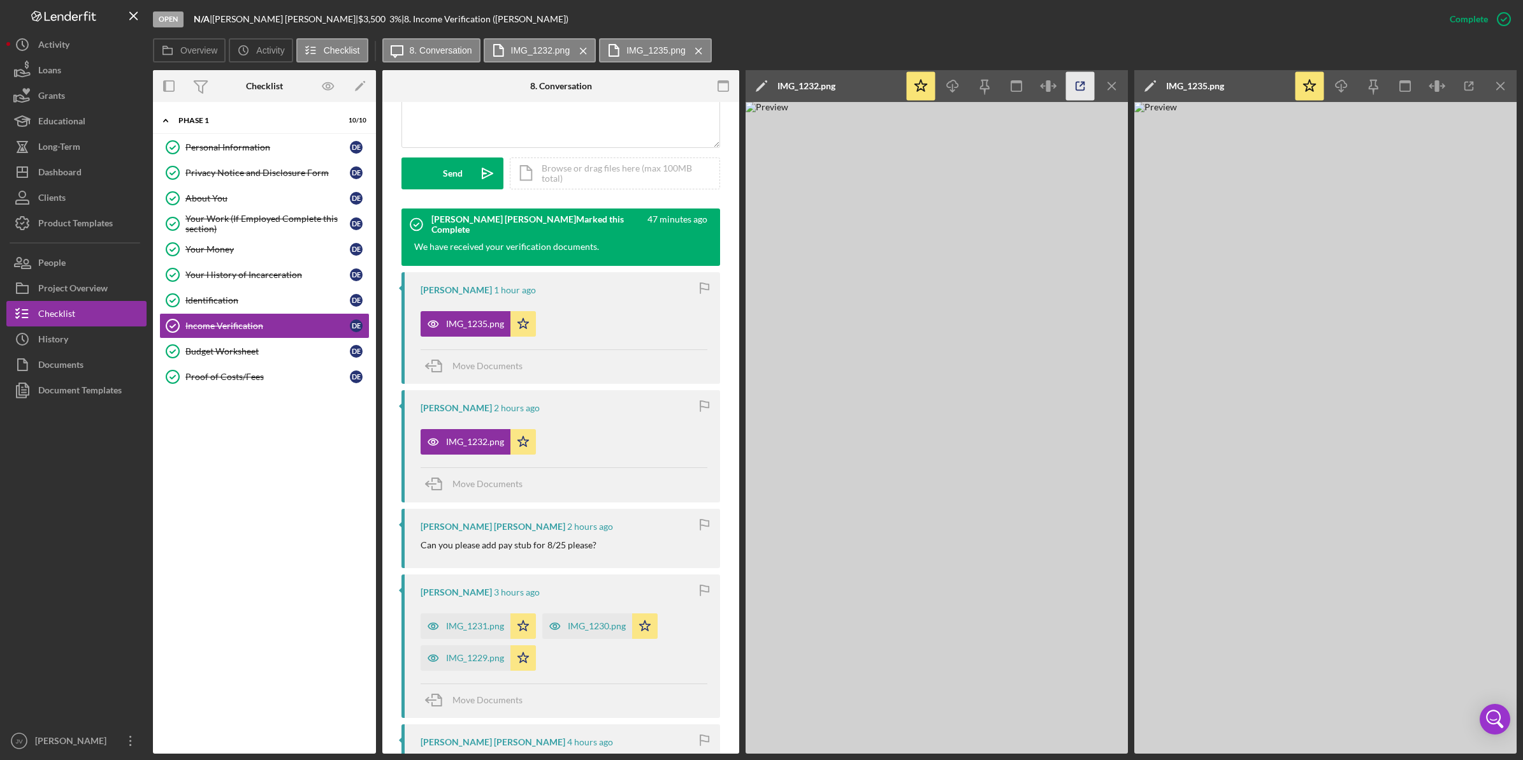
click at [1077, 86] on icon "button" at bounding box center [1080, 86] width 29 height 29
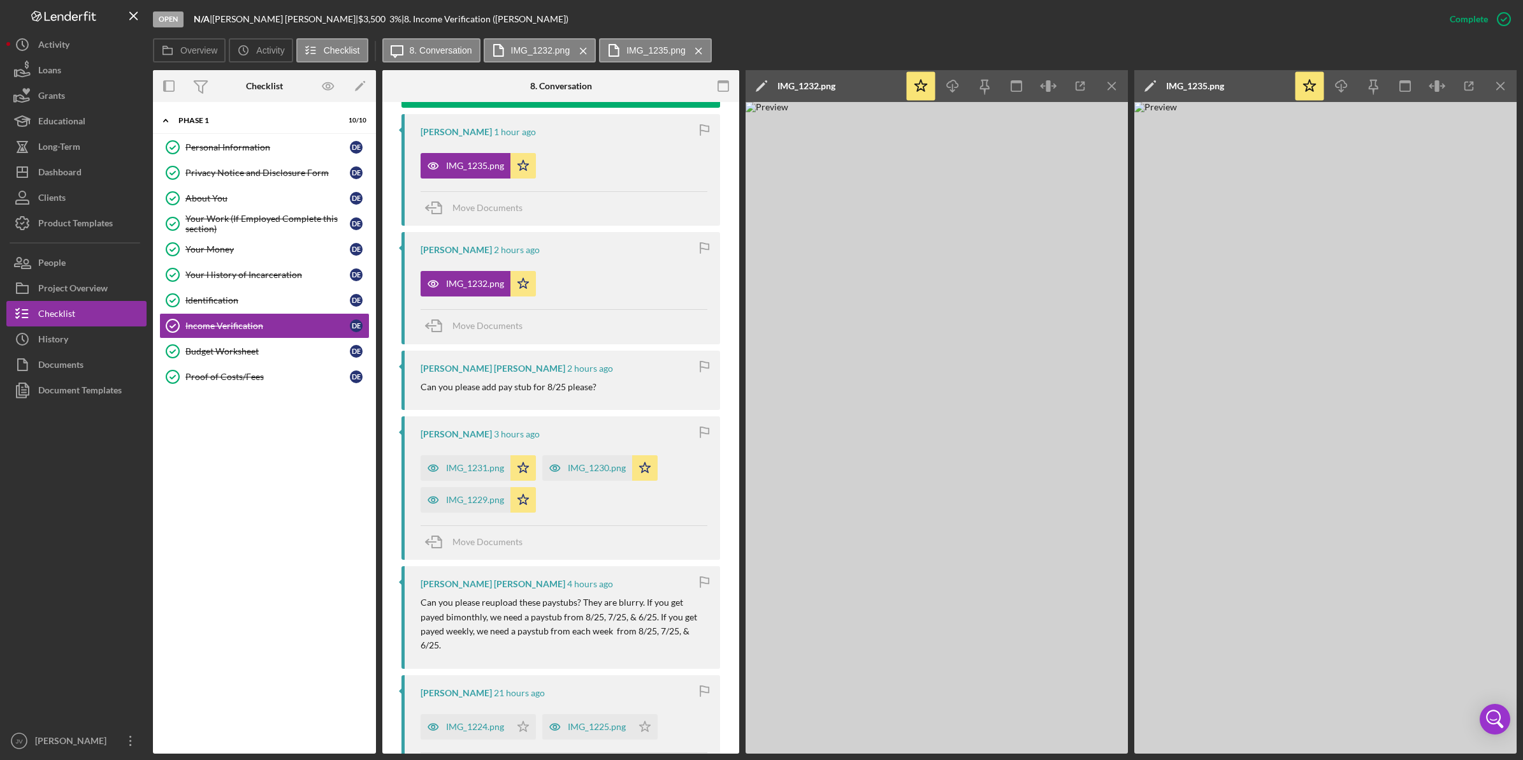
scroll to position [492, 0]
click at [473, 467] on div "IMG_1231.png" at bounding box center [475, 466] width 58 height 10
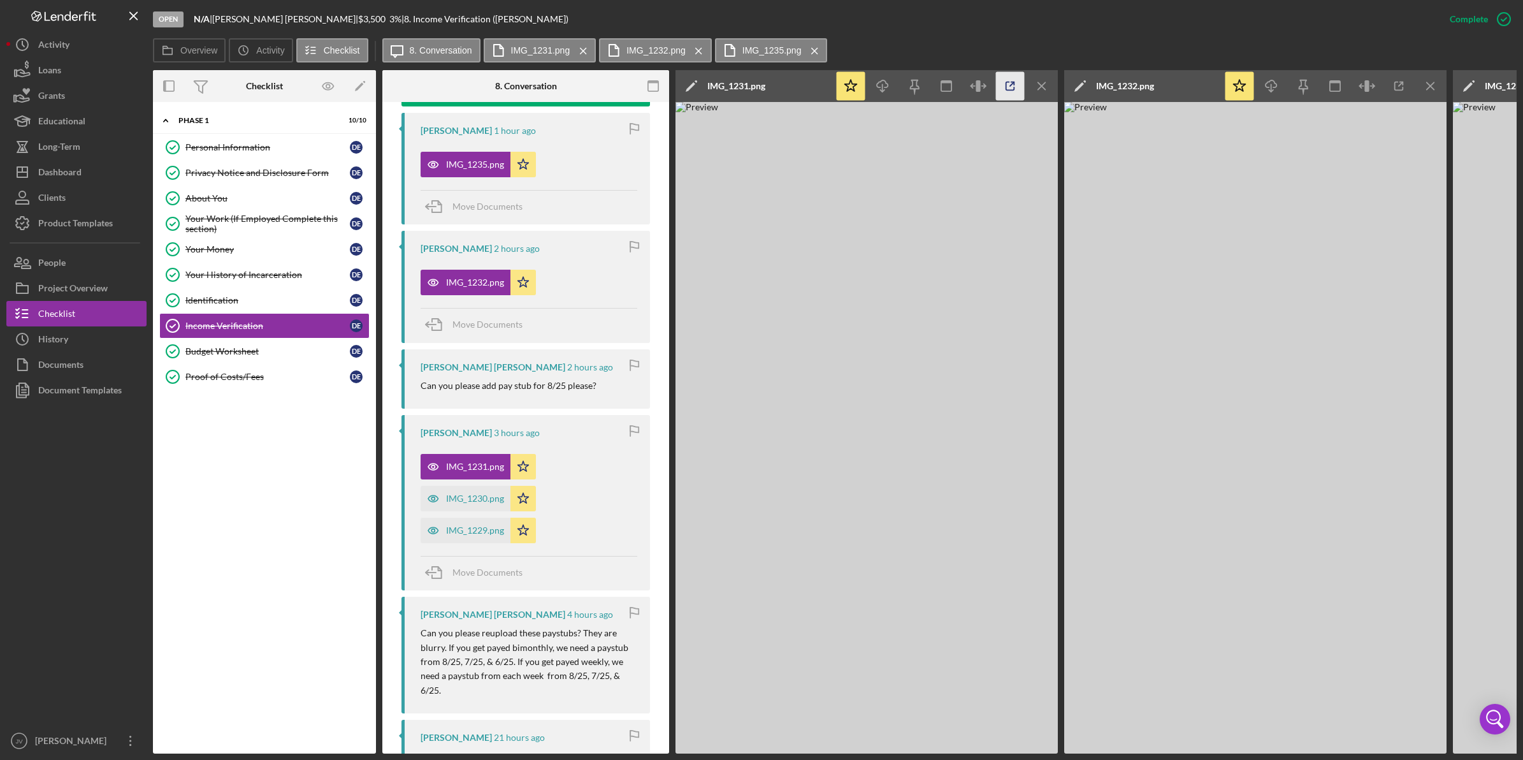
click at [1007, 84] on icon "button" at bounding box center [1010, 86] width 29 height 29
click at [483, 496] on div "IMG_1230.png" at bounding box center [475, 498] width 58 height 10
click at [1013, 82] on polyline "button" at bounding box center [1012, 83] width 3 height 3
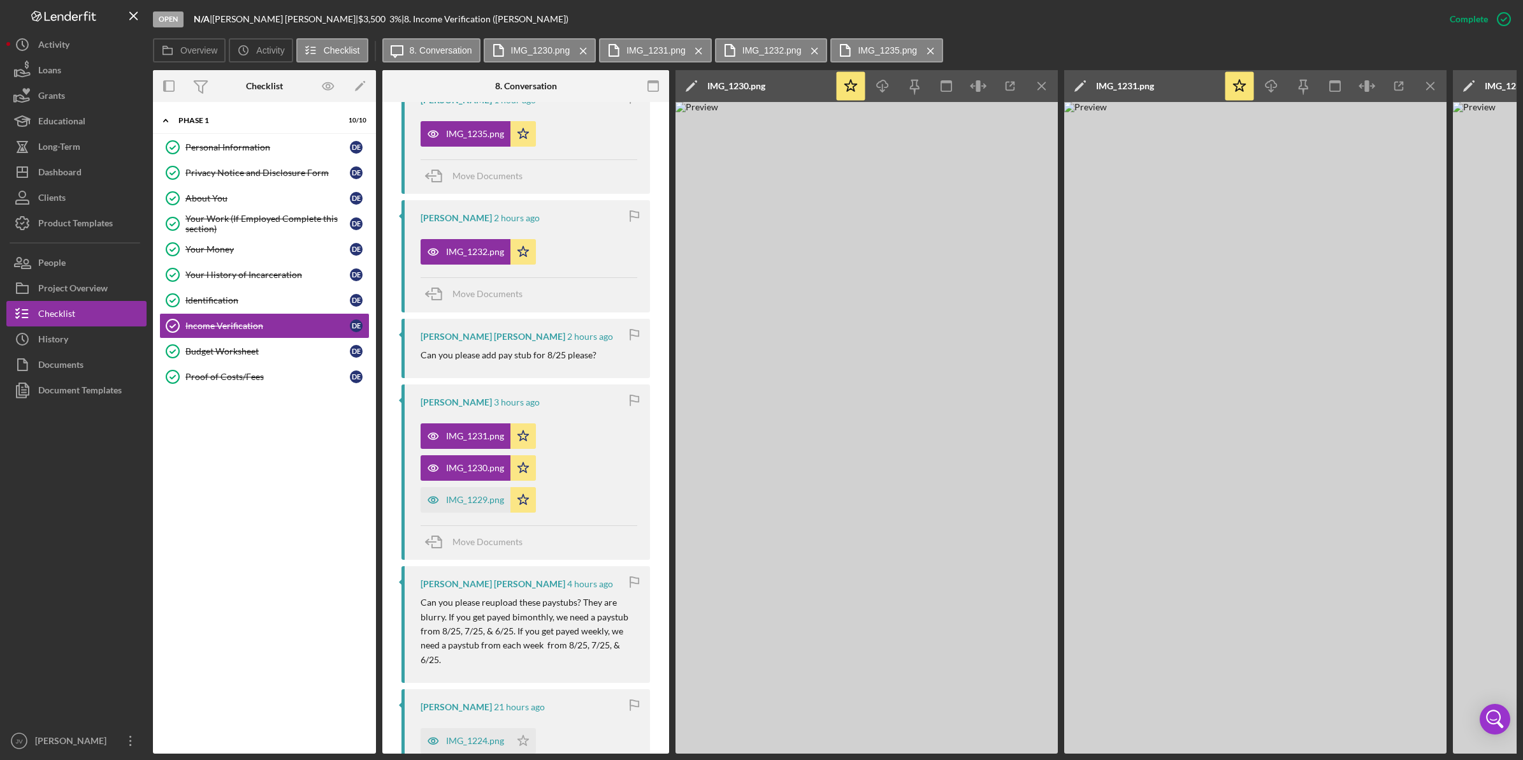
scroll to position [572, 0]
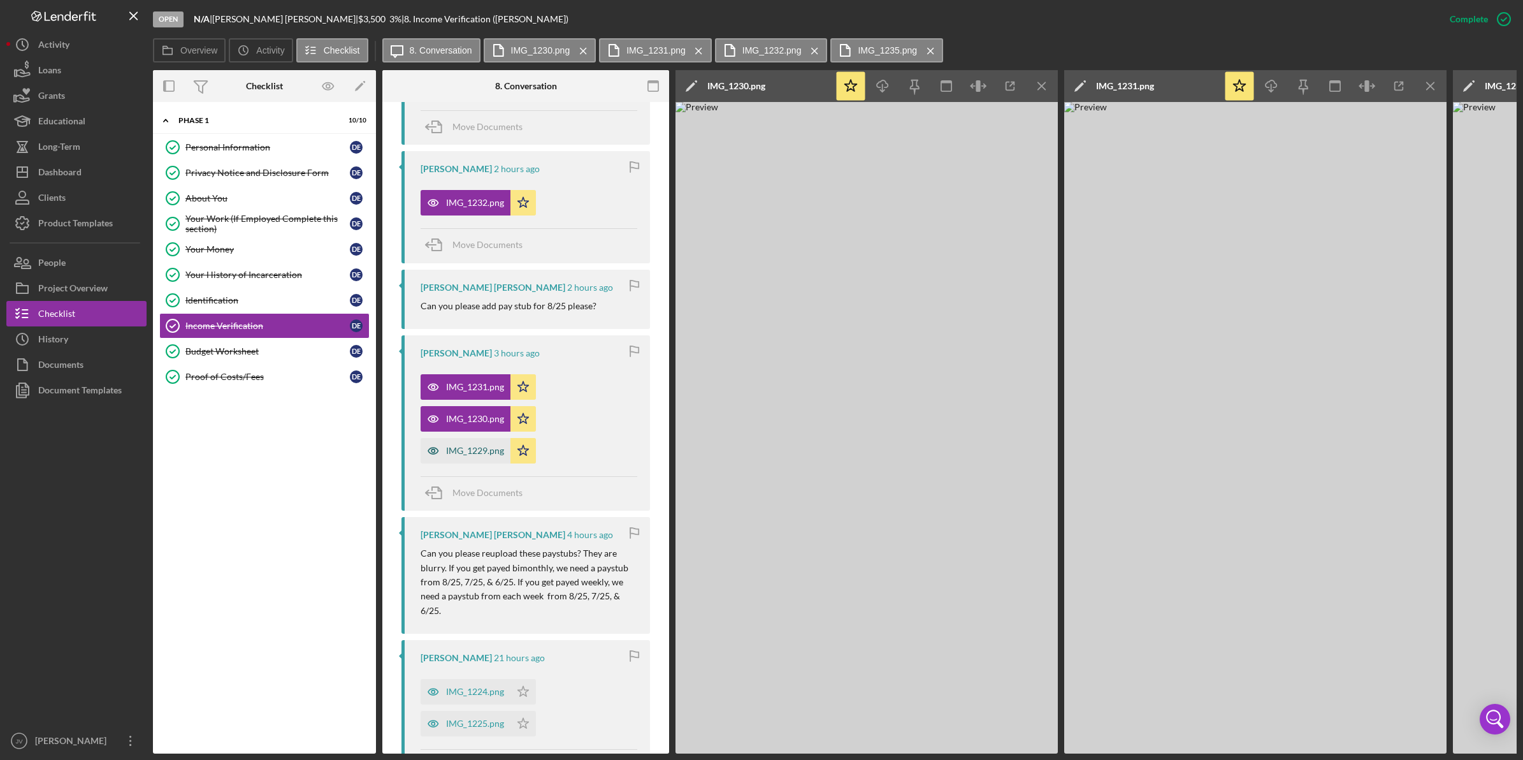
click at [482, 444] on div "IMG_1229.png" at bounding box center [466, 450] width 90 height 25
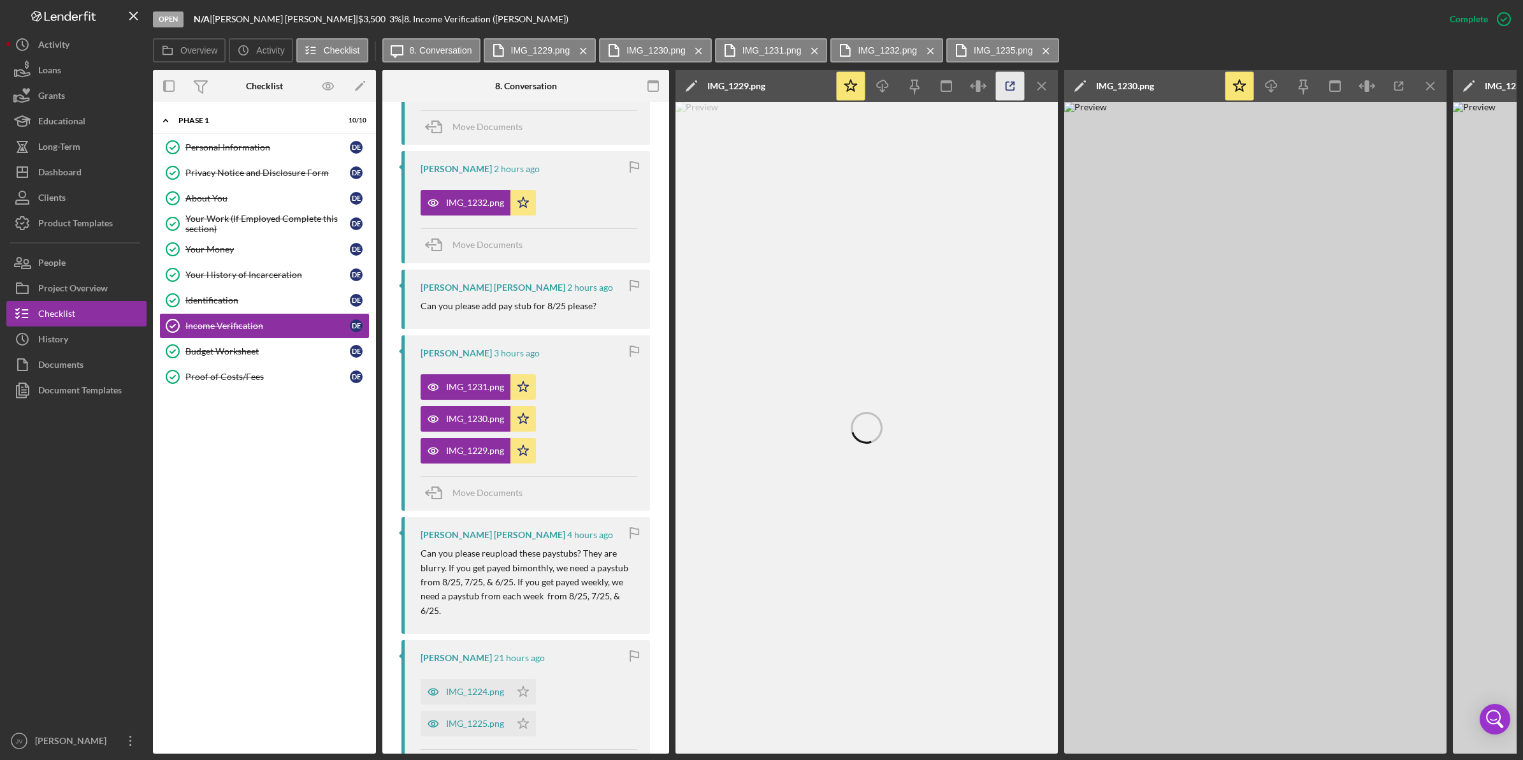
click at [1002, 86] on icon "button" at bounding box center [1010, 86] width 29 height 29
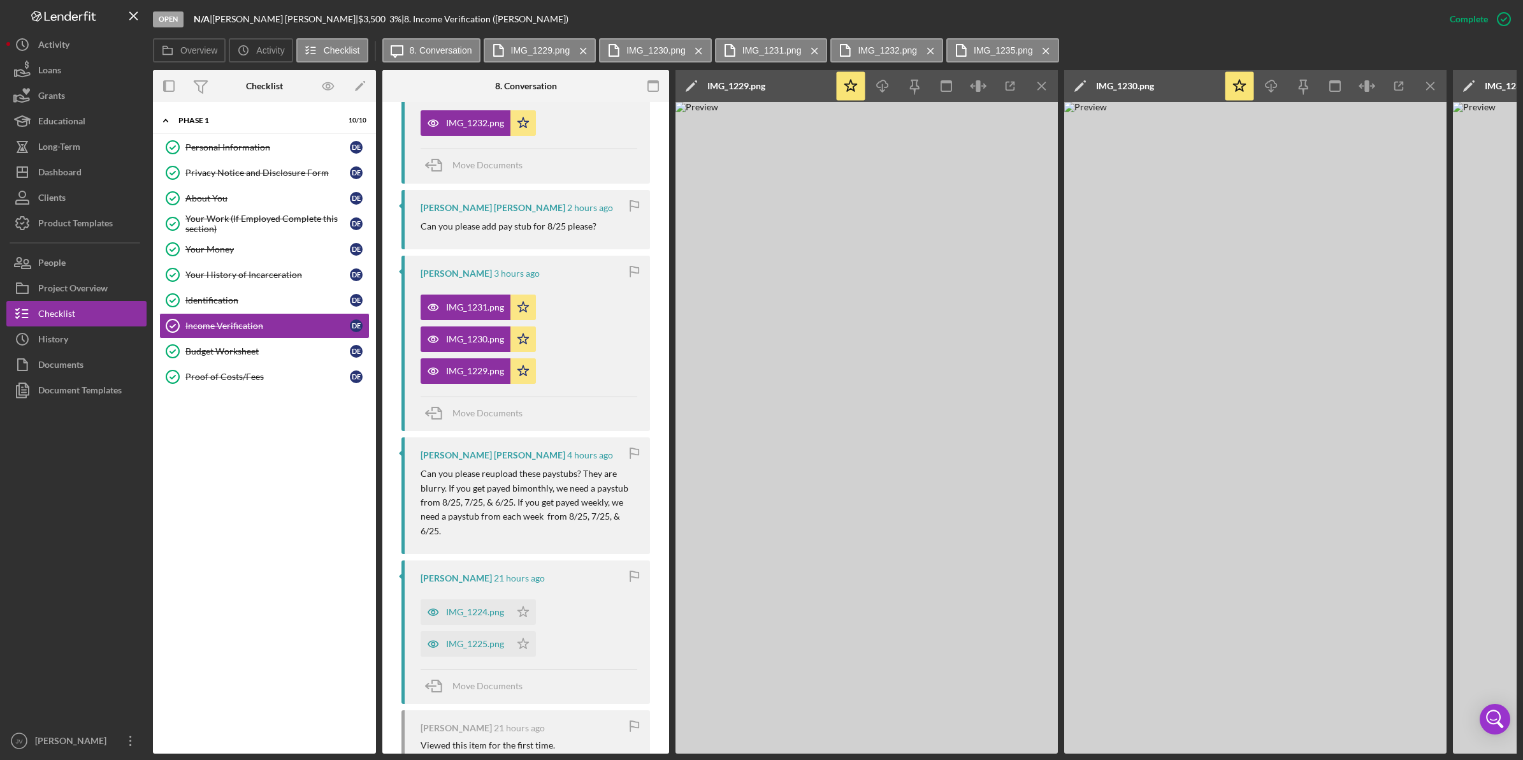
scroll to position [731, 0]
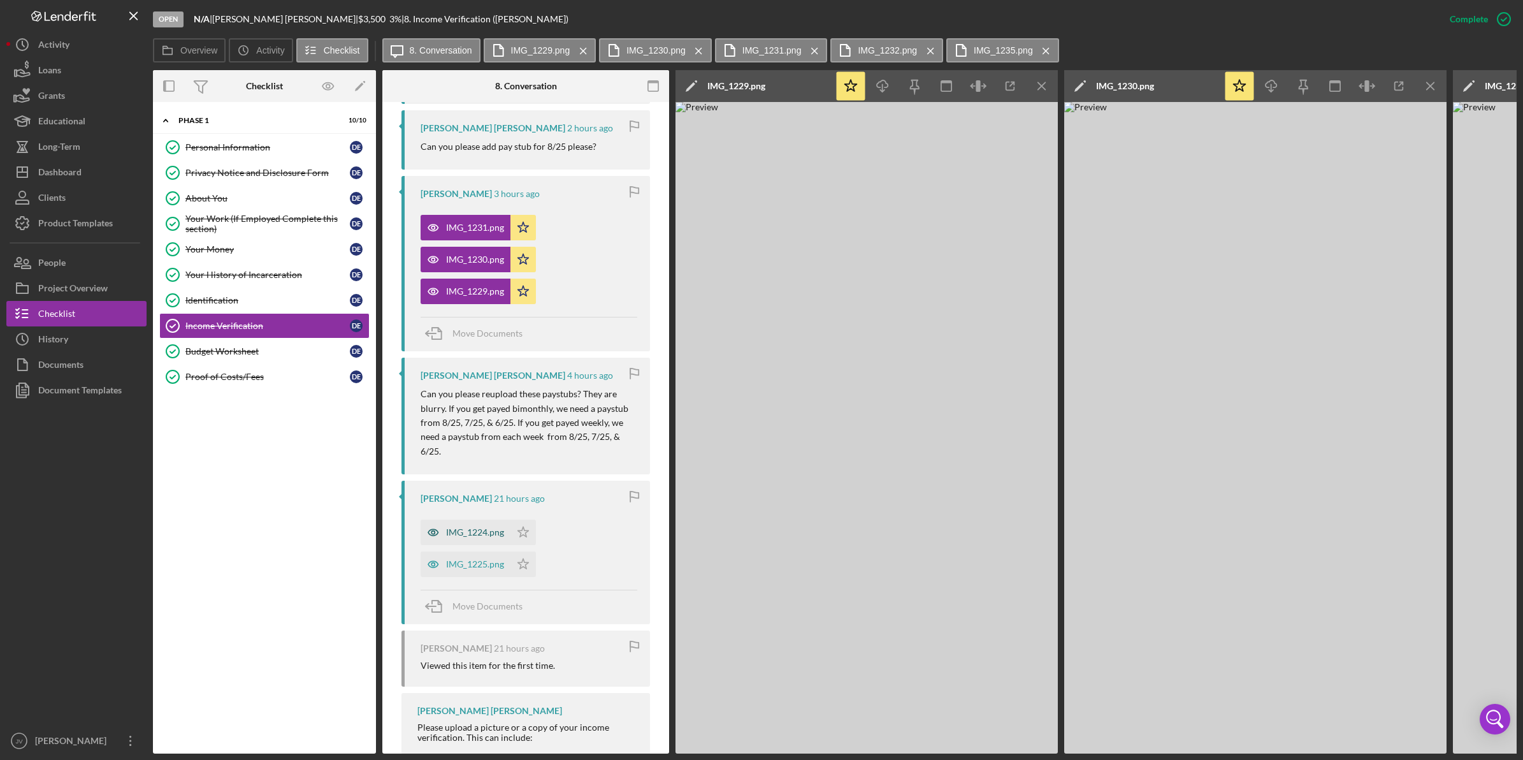
click at [462, 526] on div "IMG_1224.png" at bounding box center [466, 531] width 90 height 25
click at [1007, 90] on icon "button" at bounding box center [1010, 86] width 8 height 8
click at [466, 559] on div "IMG_1225.png" at bounding box center [466, 563] width 90 height 25
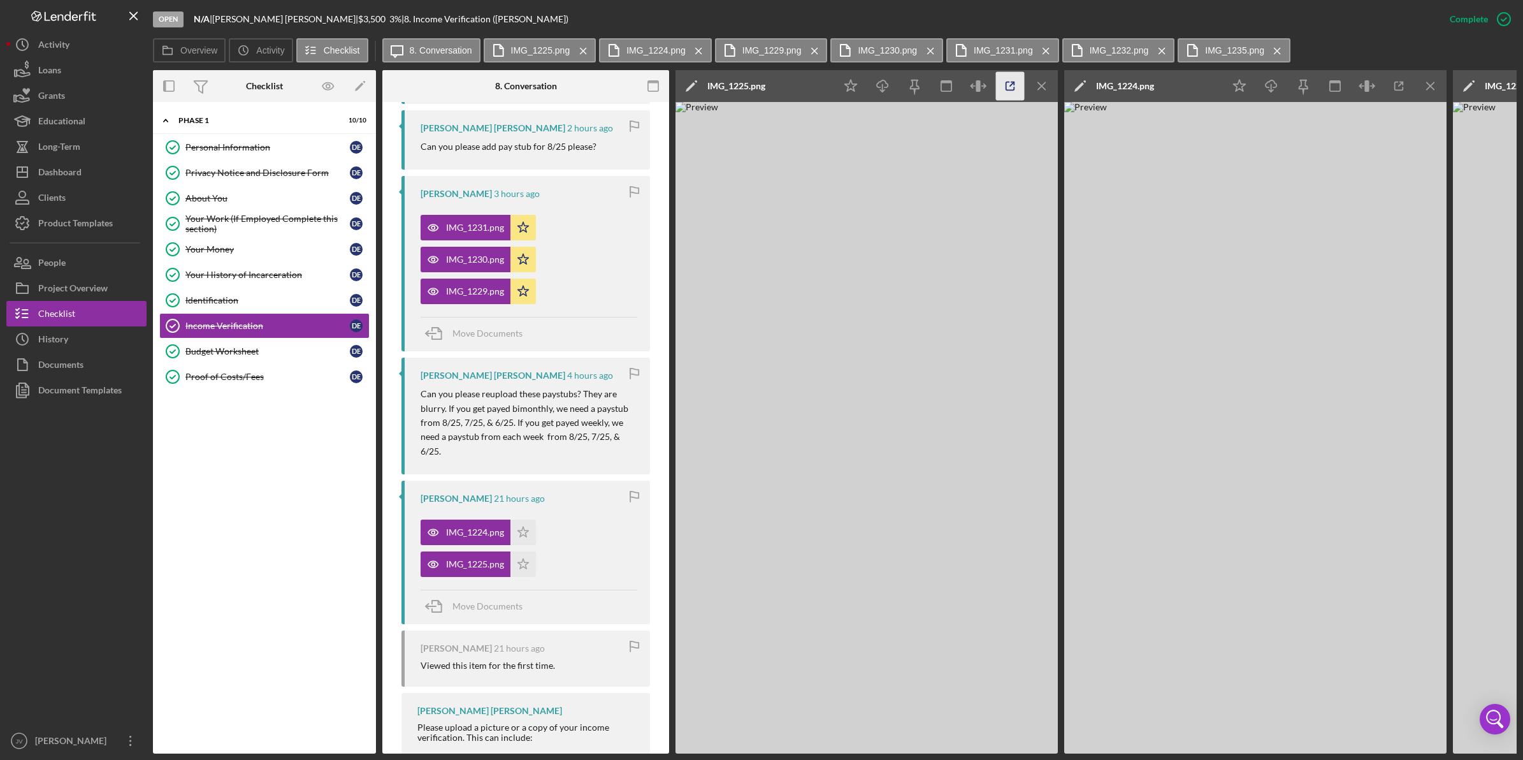
click at [1006, 85] on icon "button" at bounding box center [1010, 86] width 8 height 8
click at [289, 376] on div "Proof of Costs/Fees" at bounding box center [267, 376] width 164 height 10
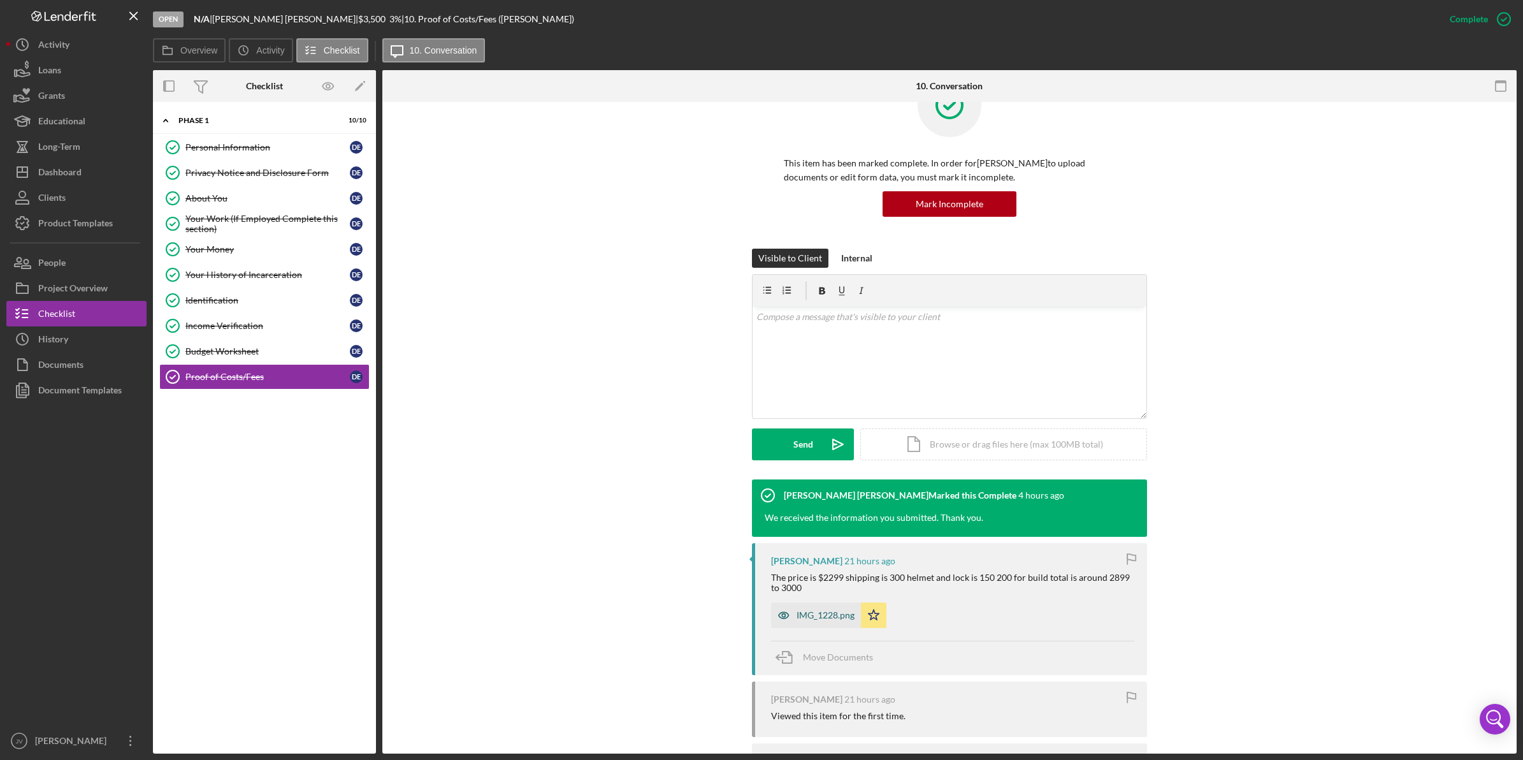
scroll to position [159, 0]
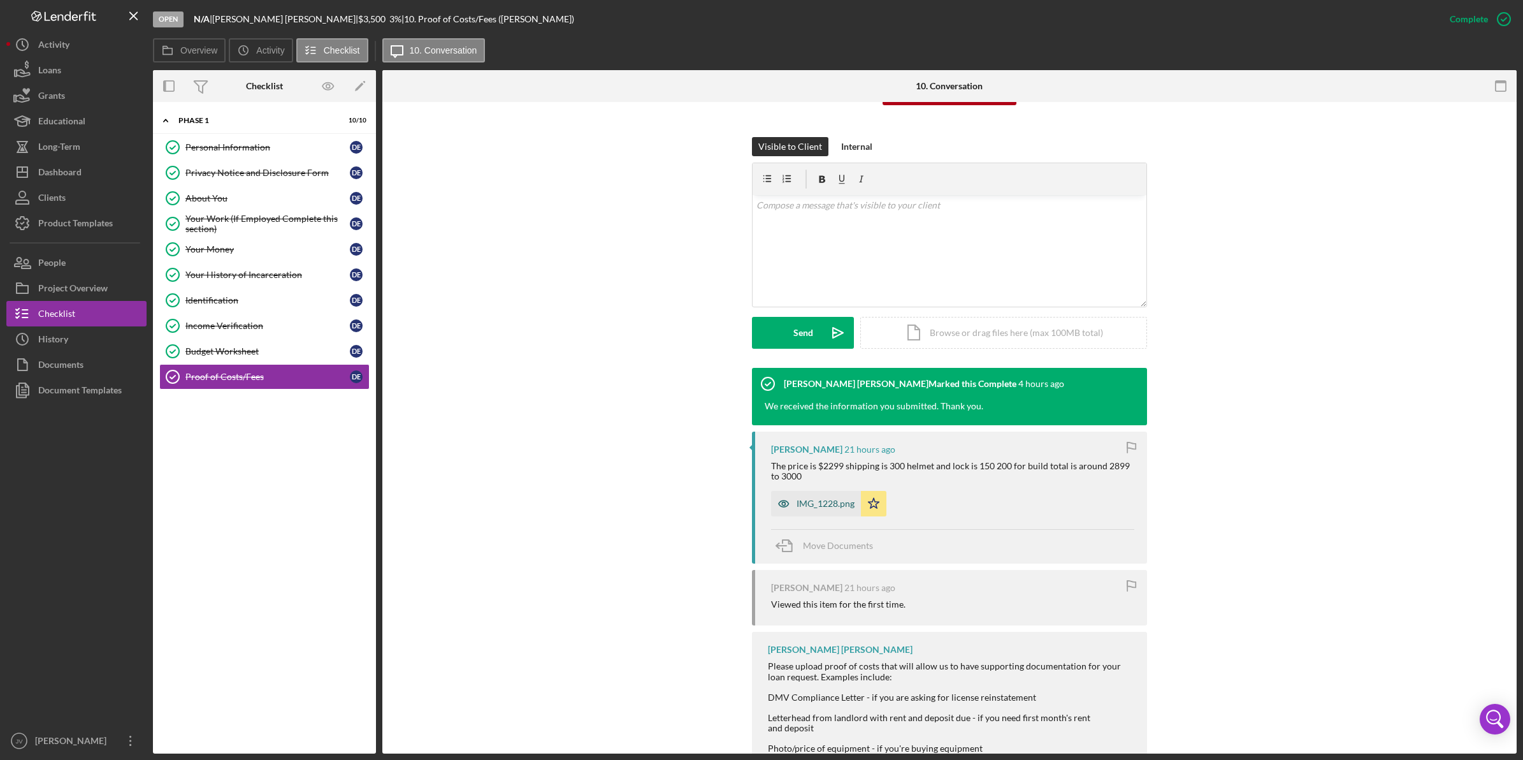
click at [823, 504] on div "IMG_1228.png" at bounding box center [826, 503] width 58 height 10
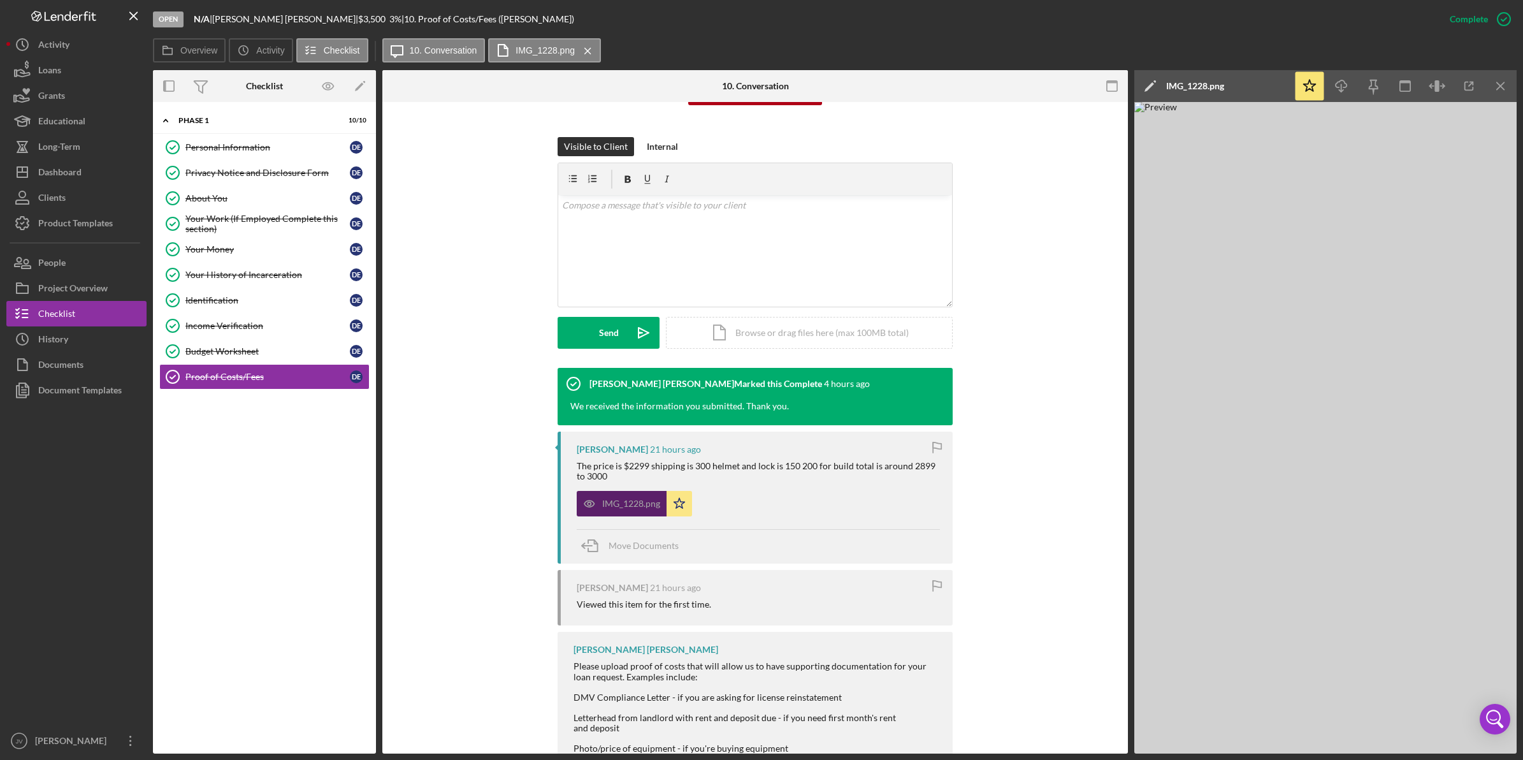
click at [632, 507] on div "IMG_1228.png" at bounding box center [631, 503] width 58 height 10
click at [1462, 86] on icon "button" at bounding box center [1469, 86] width 29 height 29
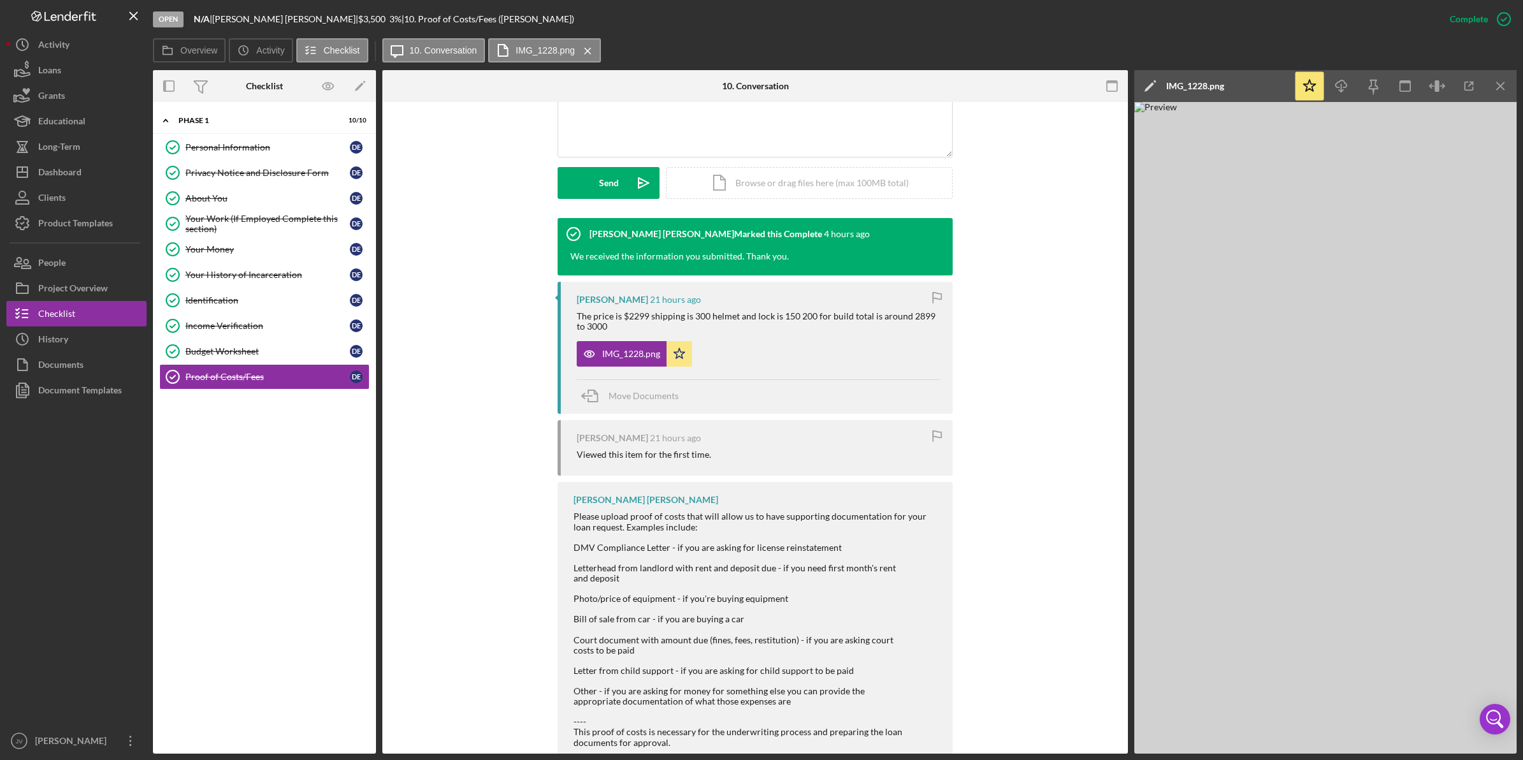
scroll to position [319, 0]
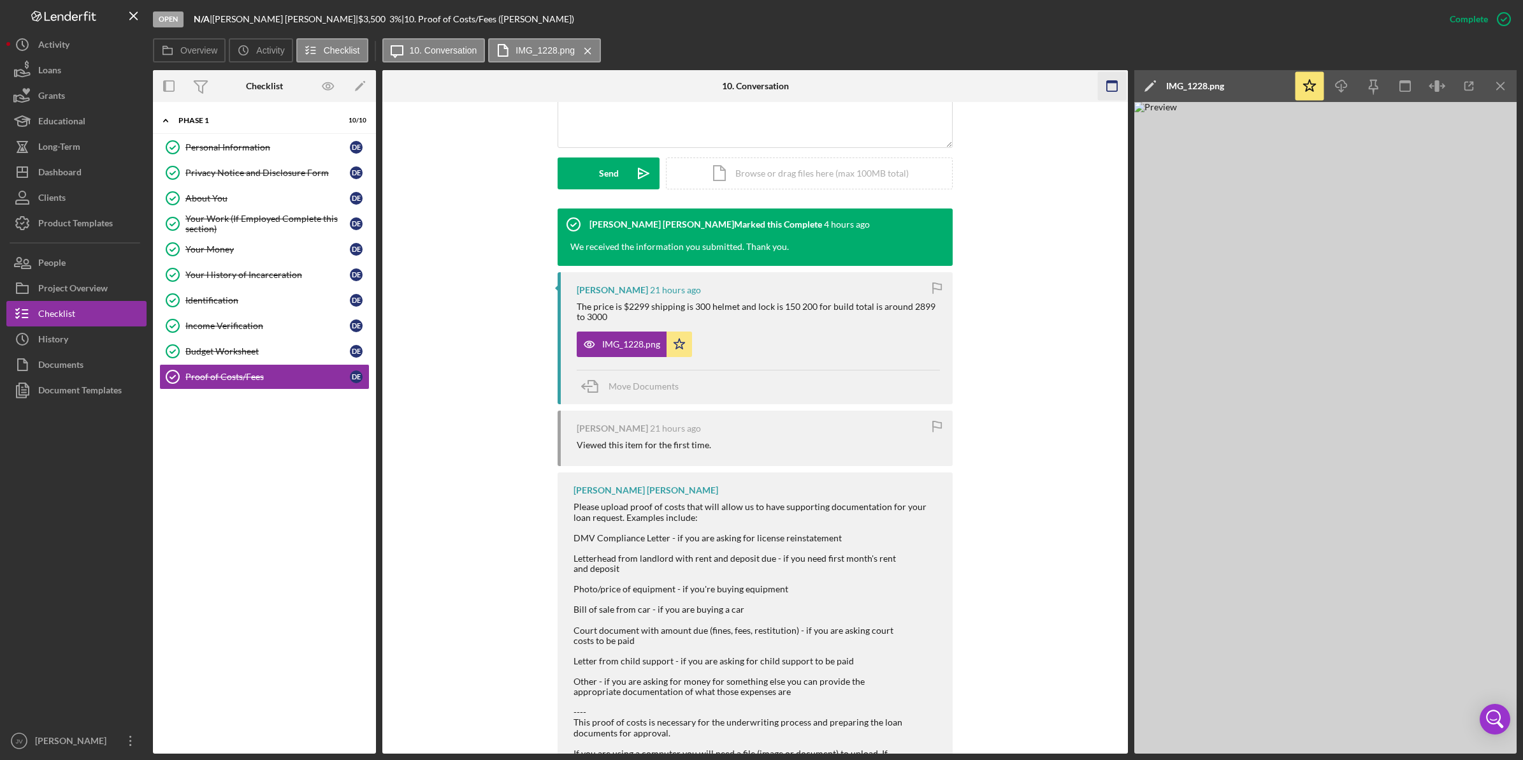
click at [1499, 89] on icon "Icon/Menu Close" at bounding box center [1501, 86] width 29 height 29
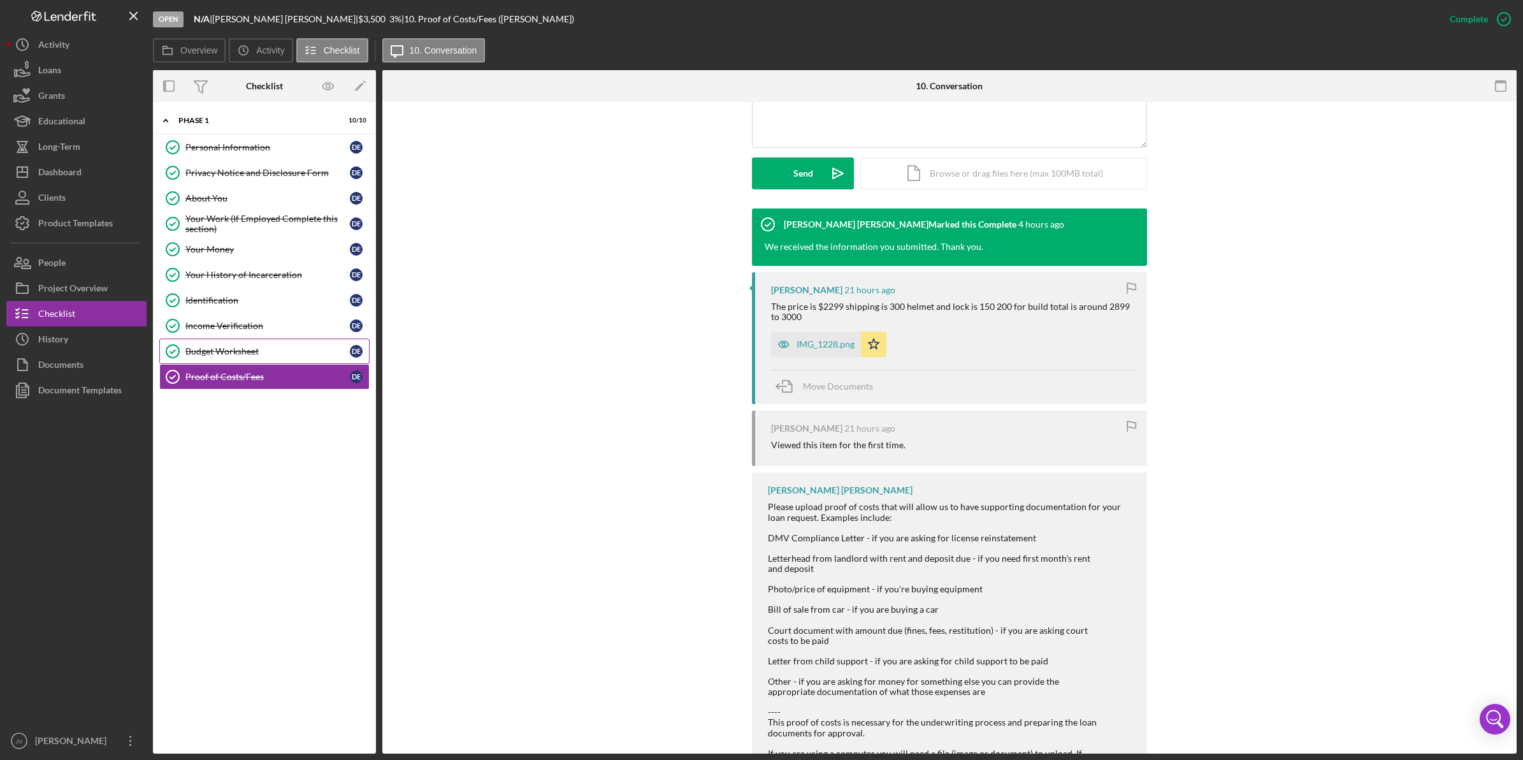
click at [285, 350] on div "Budget Worksheet" at bounding box center [267, 351] width 164 height 10
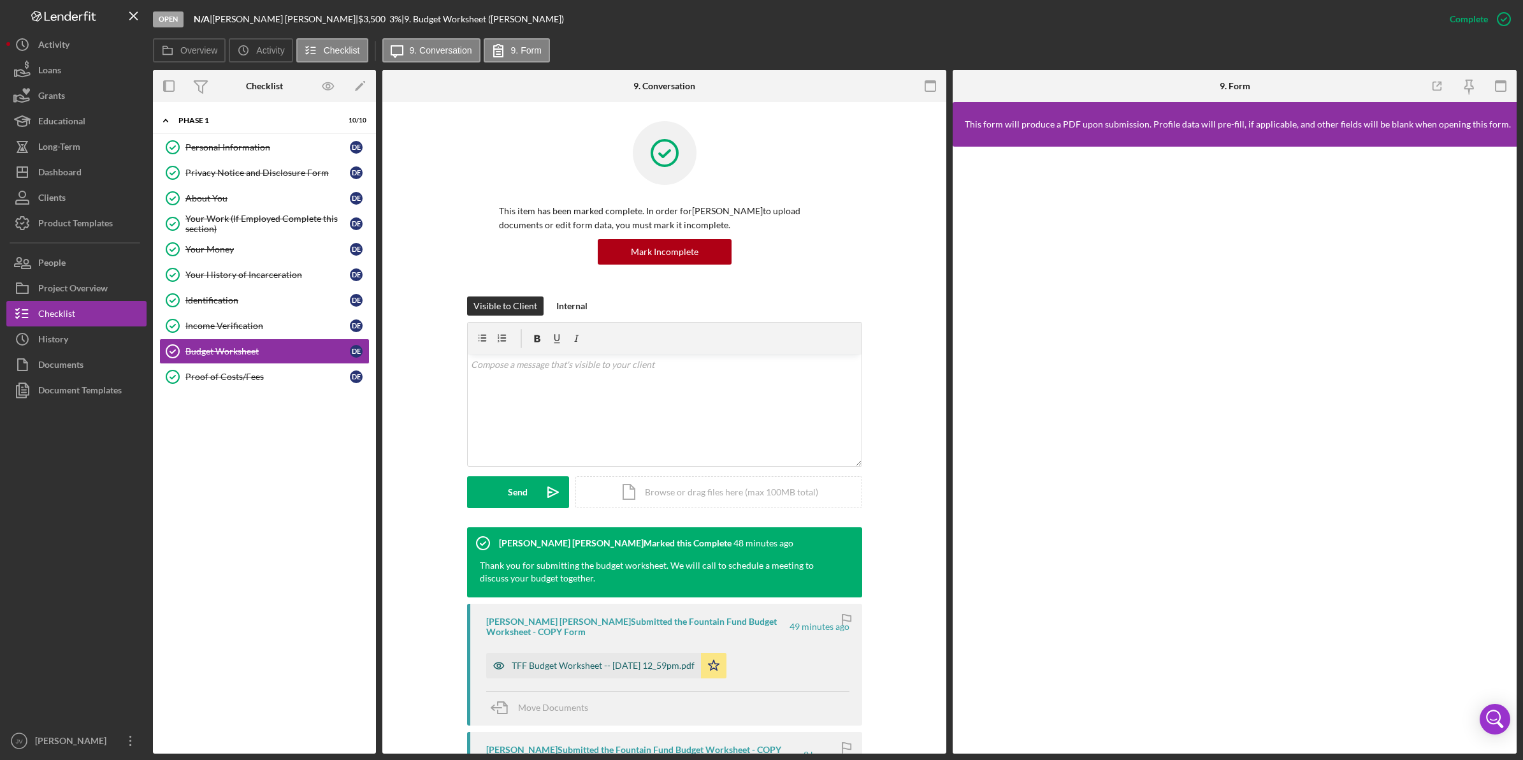
click at [546, 658] on div "TFF Budget Worksheet -- [DATE] 12_59pm.pdf" at bounding box center [593, 665] width 215 height 25
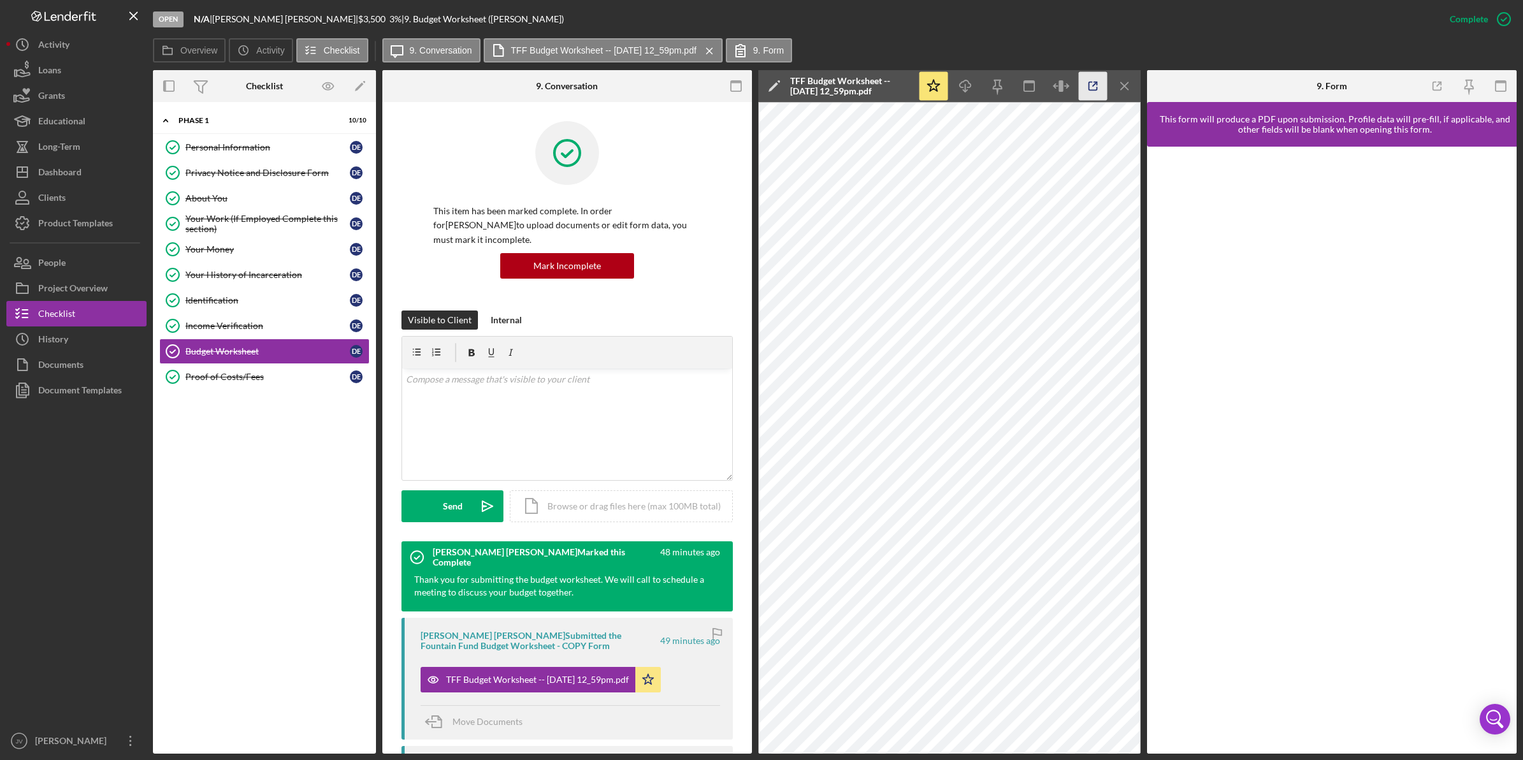
click at [1086, 84] on icon "button" at bounding box center [1093, 86] width 29 height 29
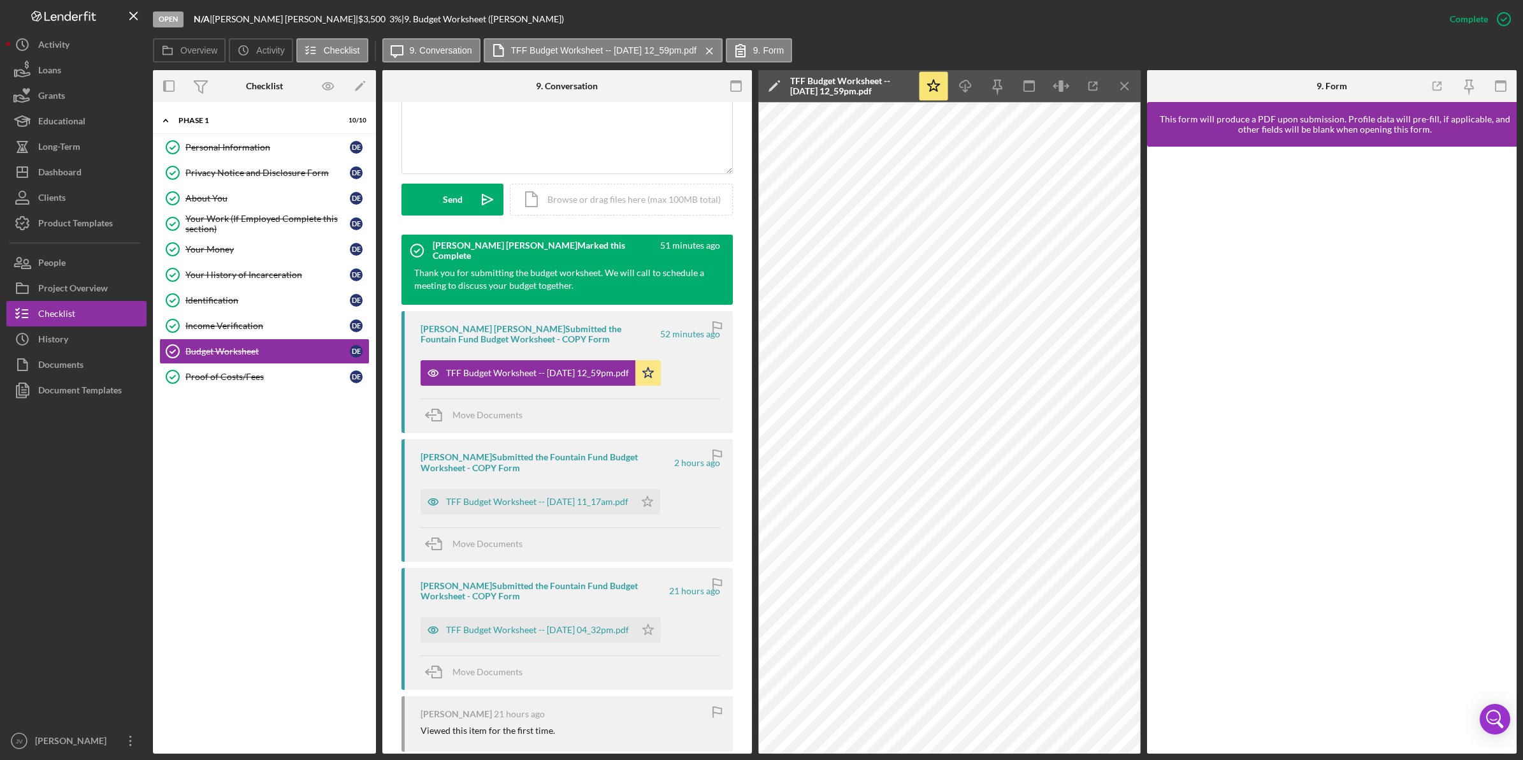
scroll to position [398, 0]
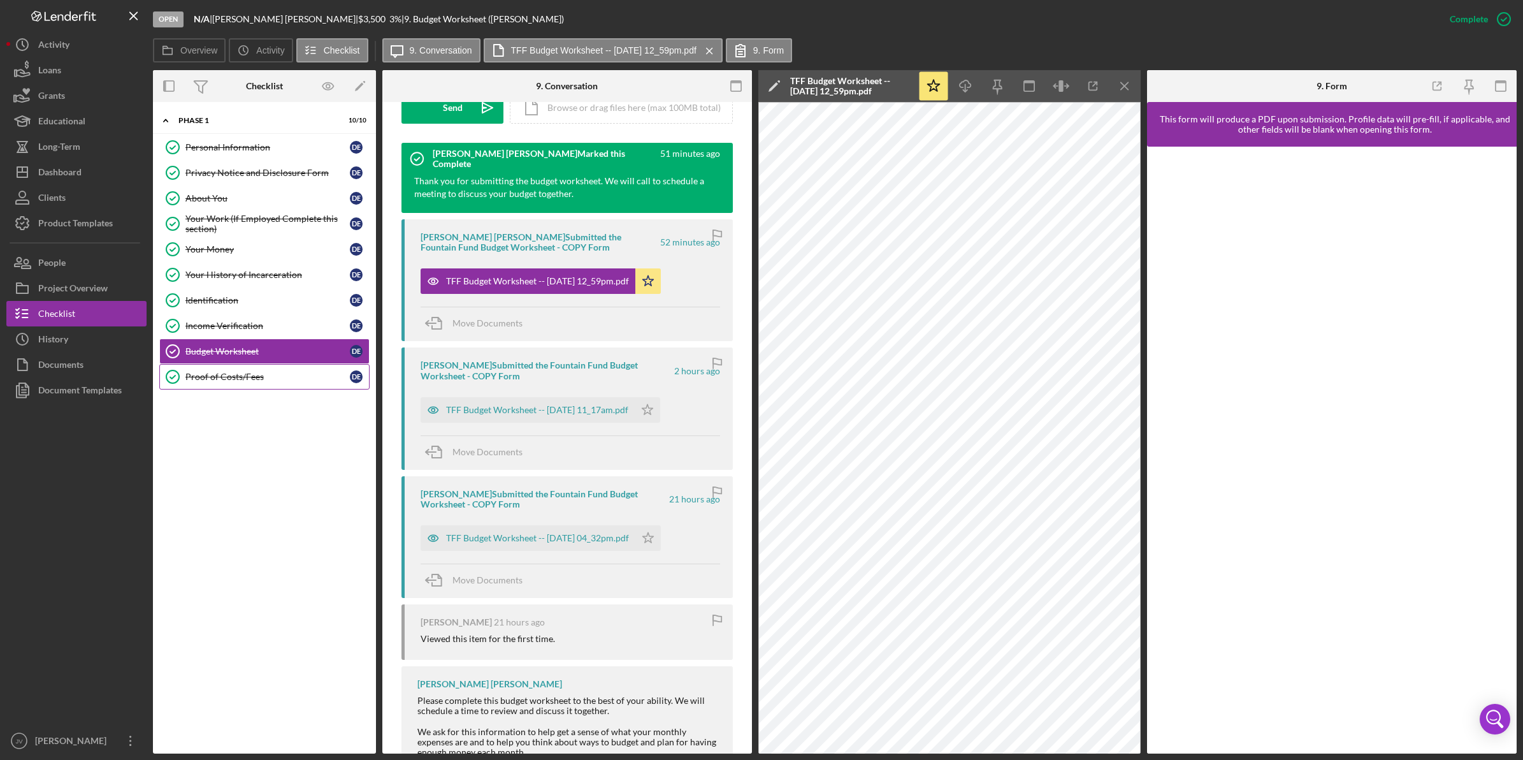
click at [284, 371] on link "Proof of Costs/Fees Proof of Costs/Fees D E" at bounding box center [264, 376] width 210 height 25
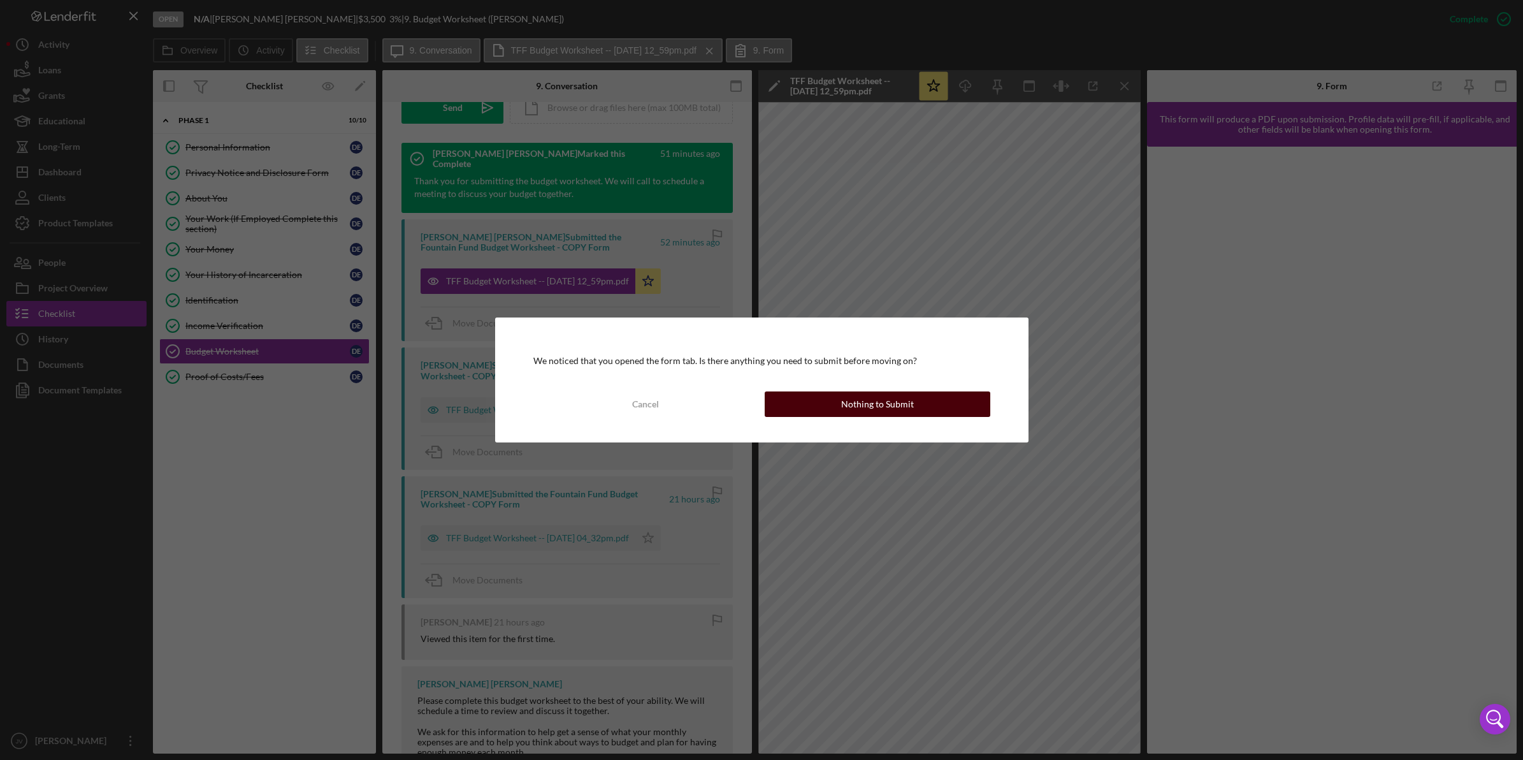
click at [948, 409] on button "Nothing to Submit" at bounding box center [878, 403] width 226 height 25
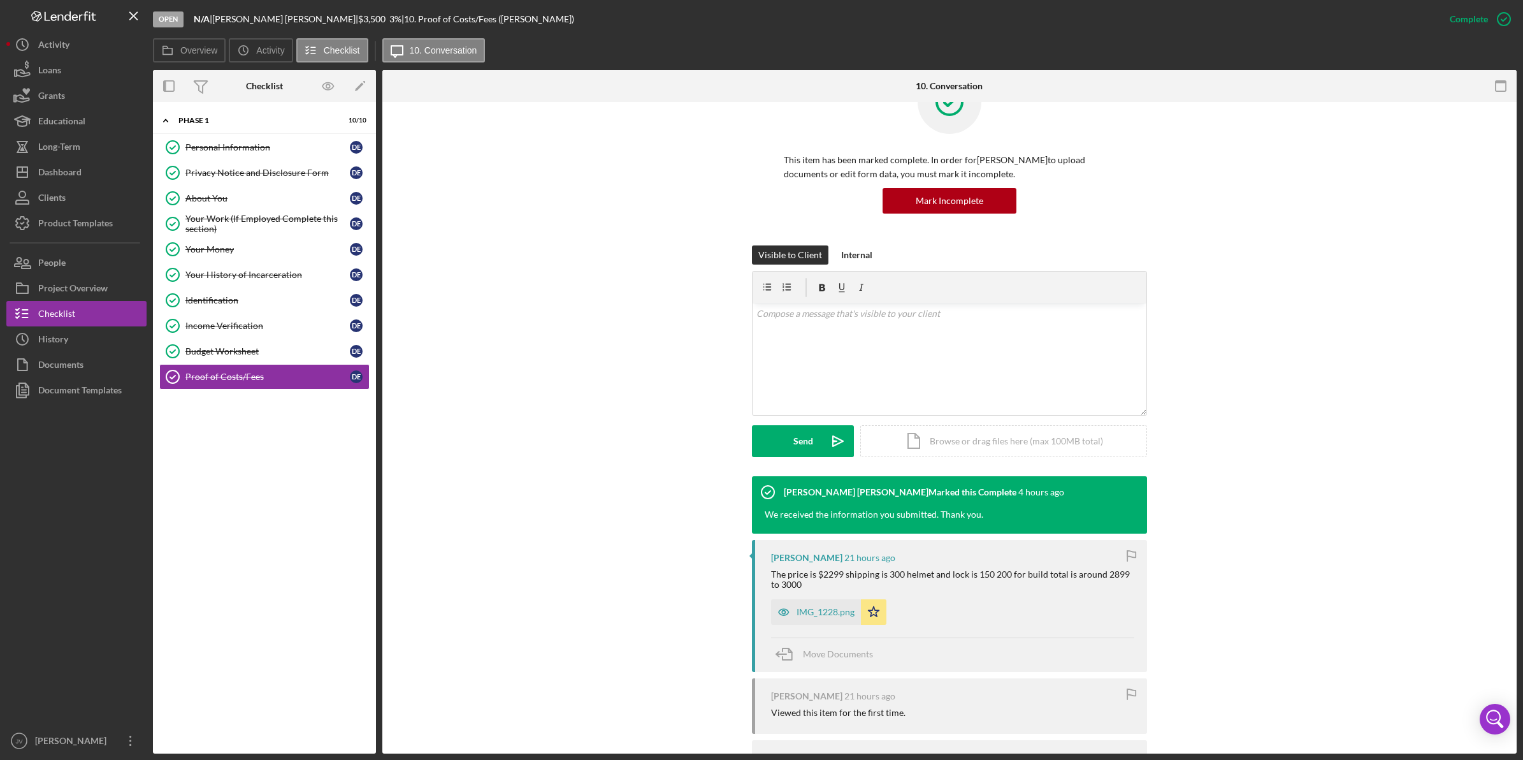
scroll to position [80, 0]
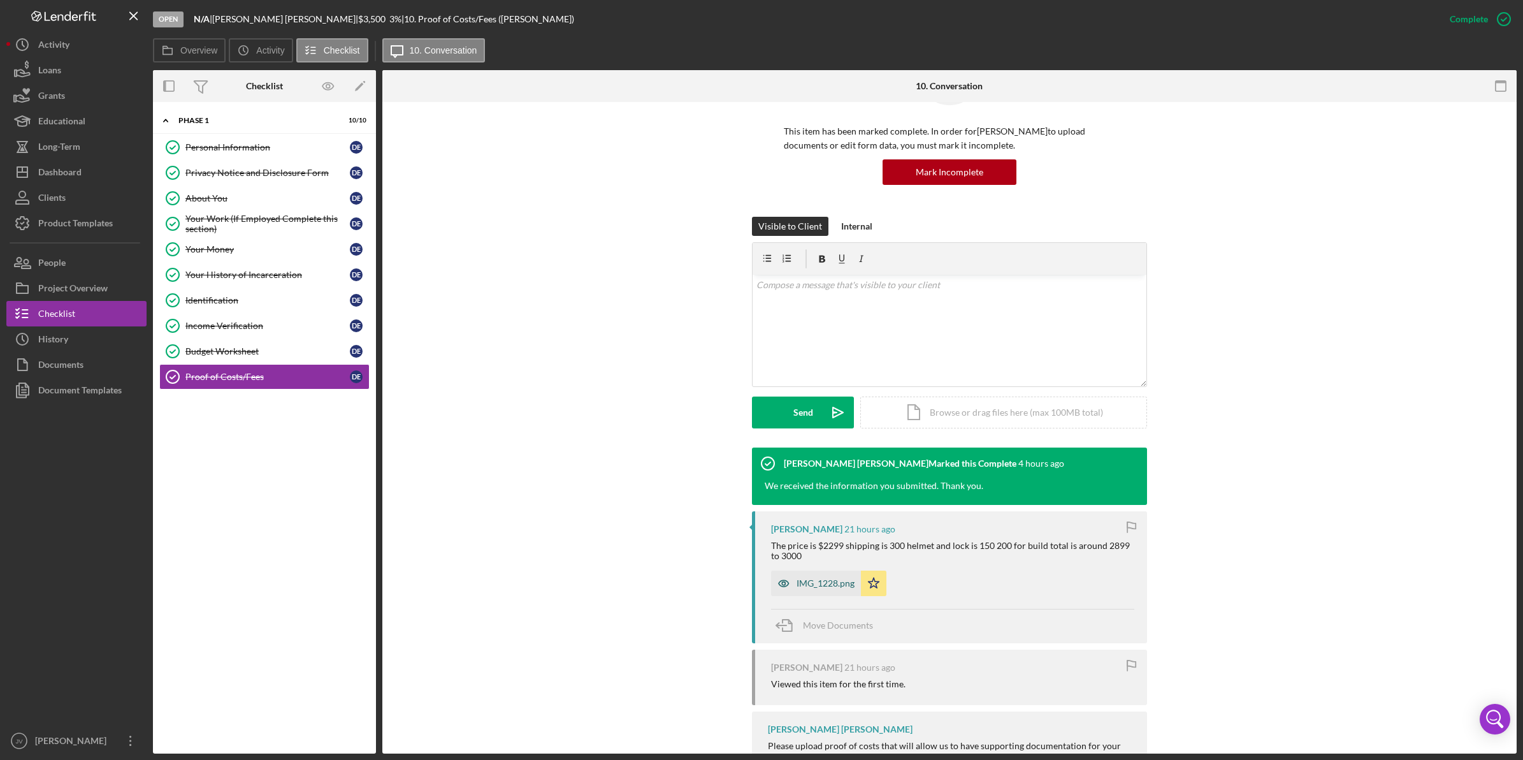
click at [833, 577] on div "IMG_1228.png" at bounding box center [816, 582] width 90 height 25
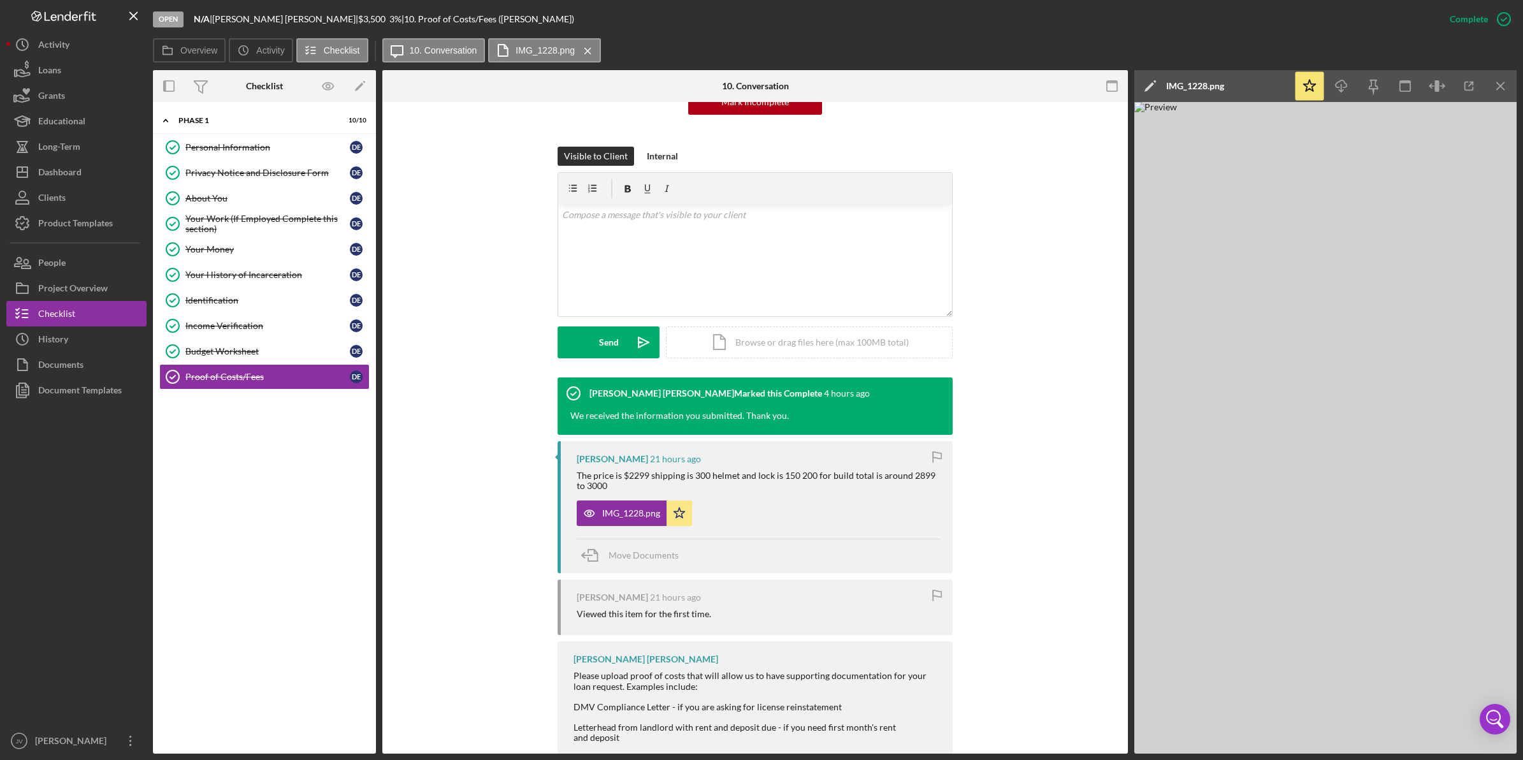
scroll to position [68, 0]
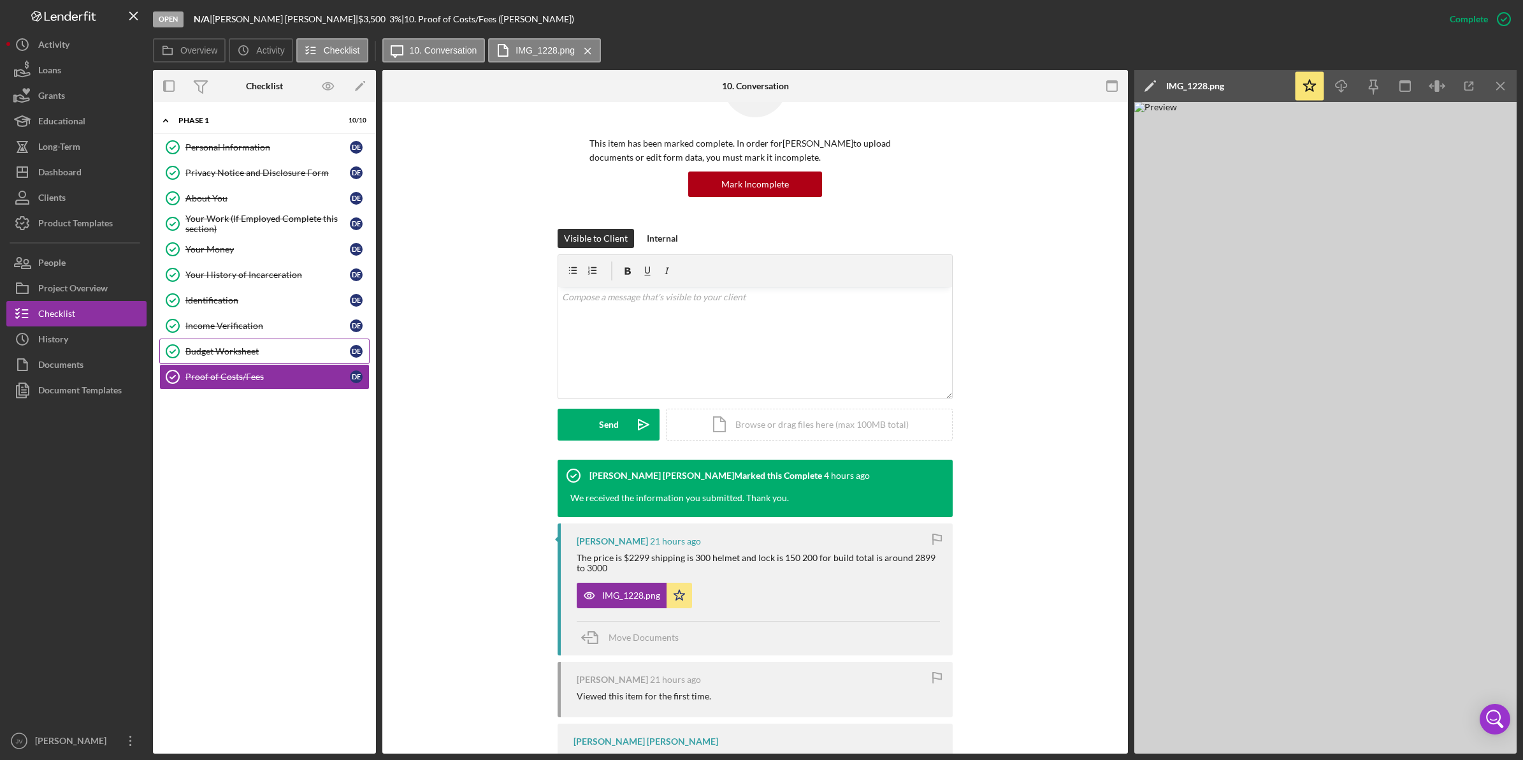
click at [317, 351] on div "Budget Worksheet" at bounding box center [267, 351] width 164 height 10
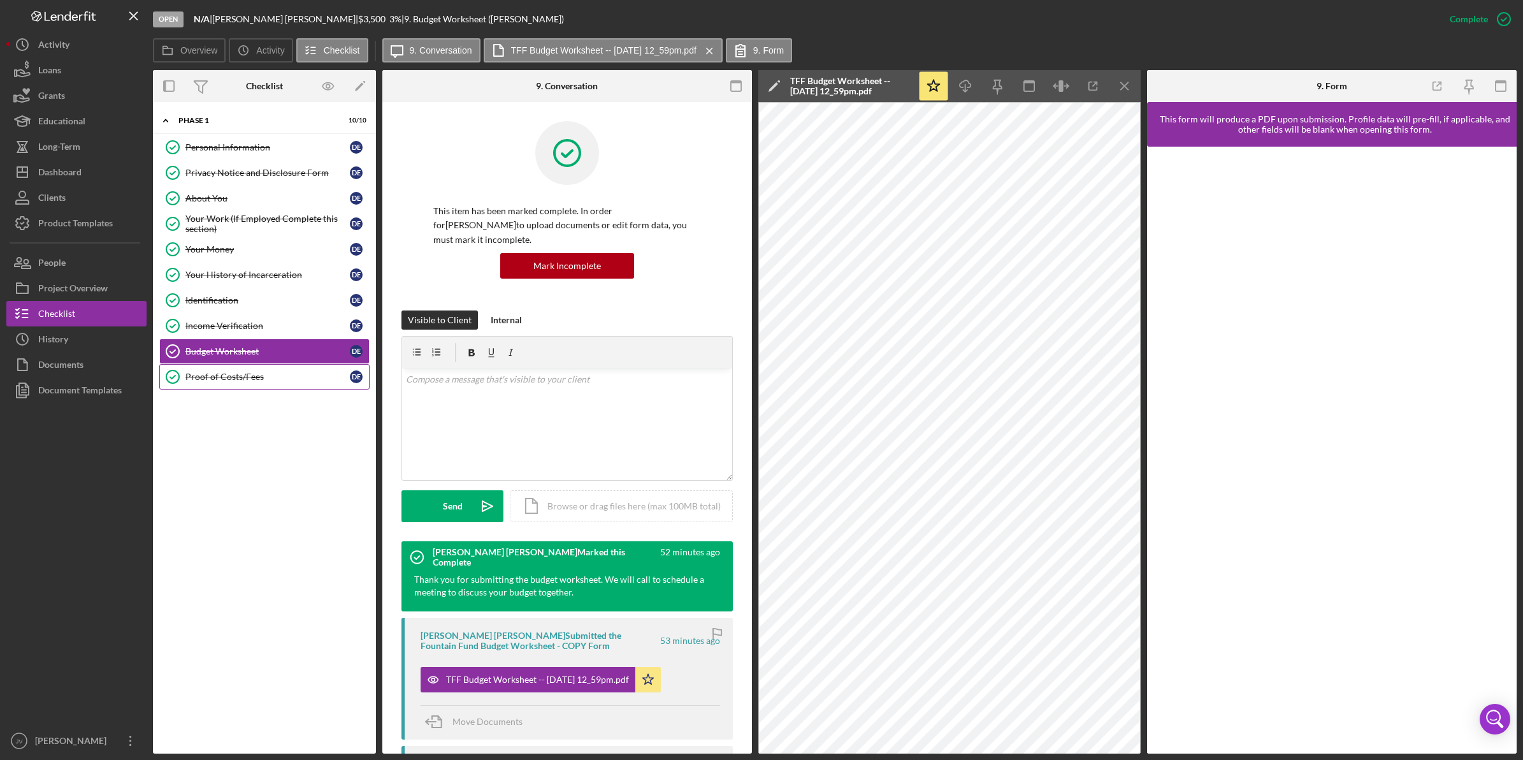
click at [291, 375] on div "Proof of Costs/Fees" at bounding box center [267, 376] width 164 height 10
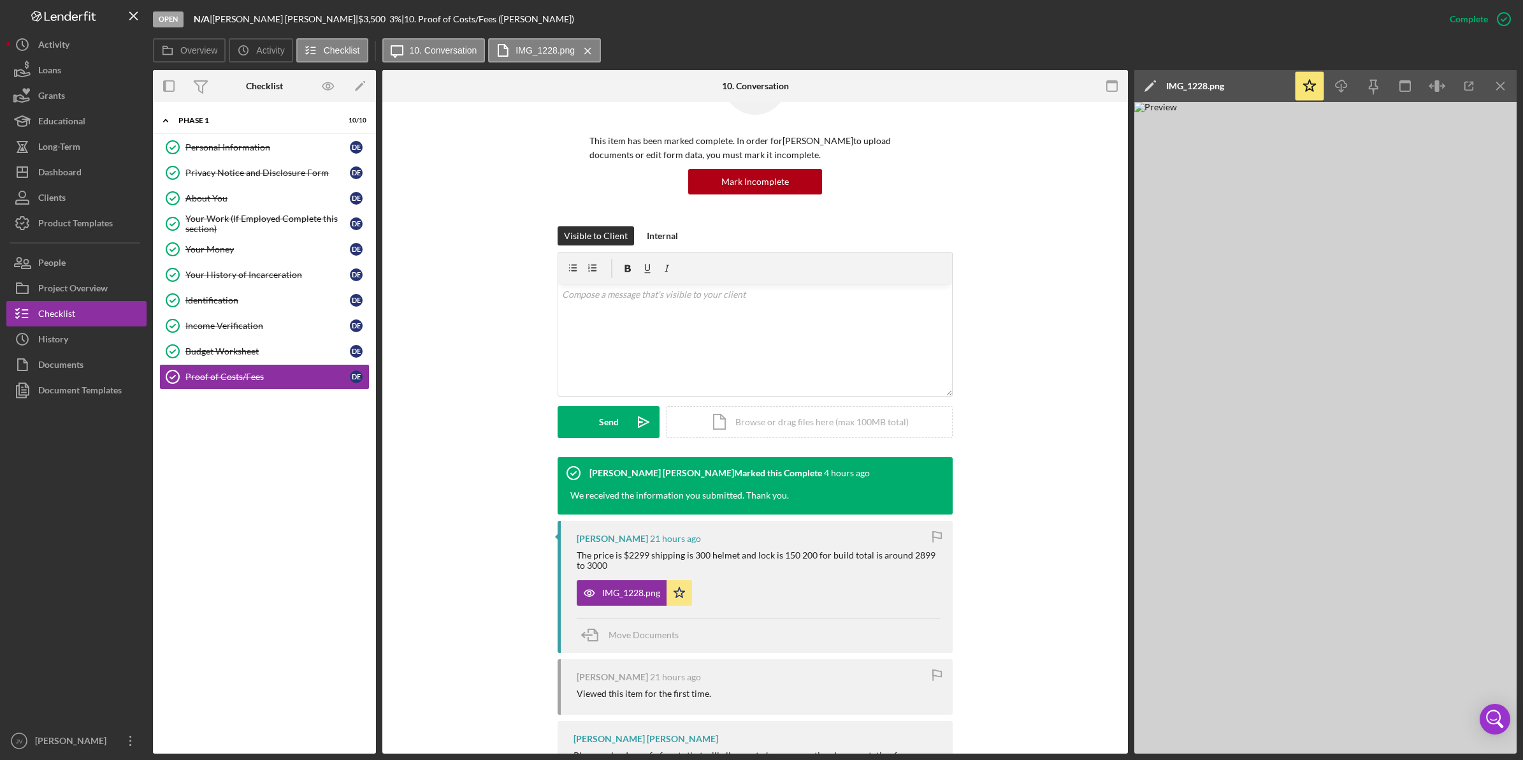
scroll to position [159, 0]
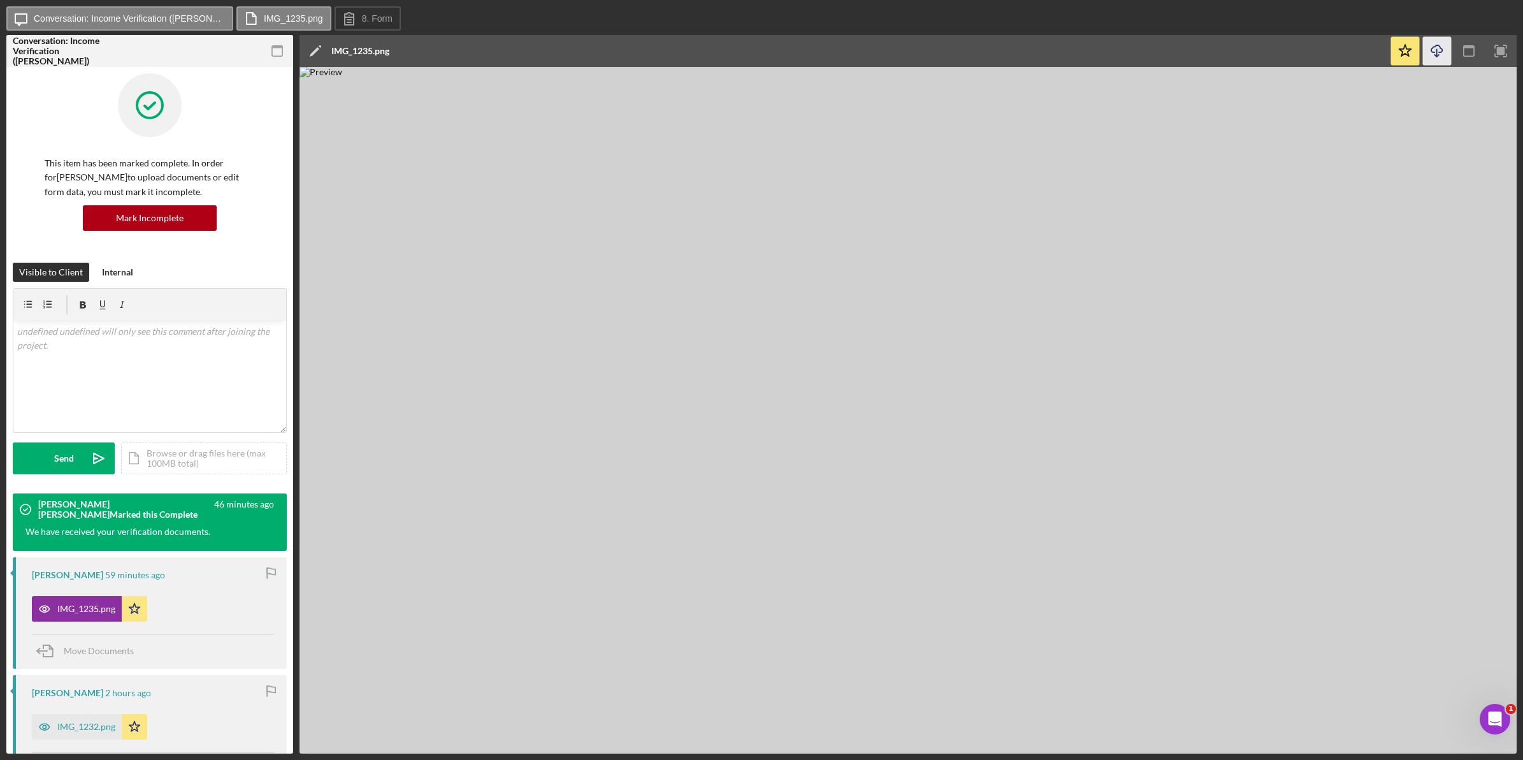
click at [1432, 54] on icon "Icon/Download" at bounding box center [1437, 51] width 29 height 29
click at [1438, 53] on icon "Icon/Download" at bounding box center [1437, 51] width 29 height 29
click at [1434, 55] on icon "Icon/Download" at bounding box center [1437, 51] width 29 height 29
click at [1431, 45] on icon "Icon/Download" at bounding box center [1437, 51] width 29 height 29
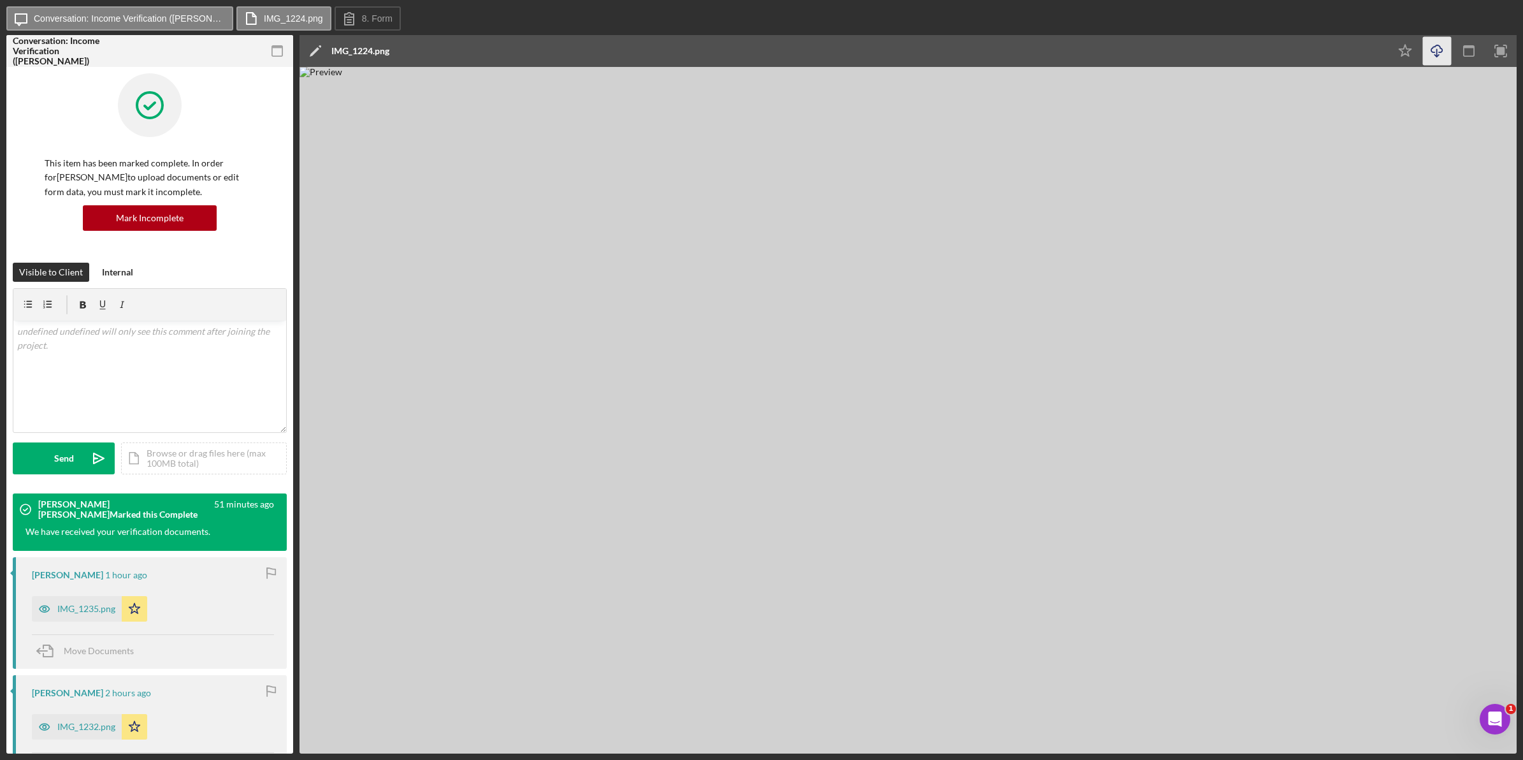
click at [1444, 53] on icon "Icon/Download" at bounding box center [1437, 51] width 29 height 29
click at [1441, 45] on icon "Icon/Download" at bounding box center [1437, 51] width 29 height 29
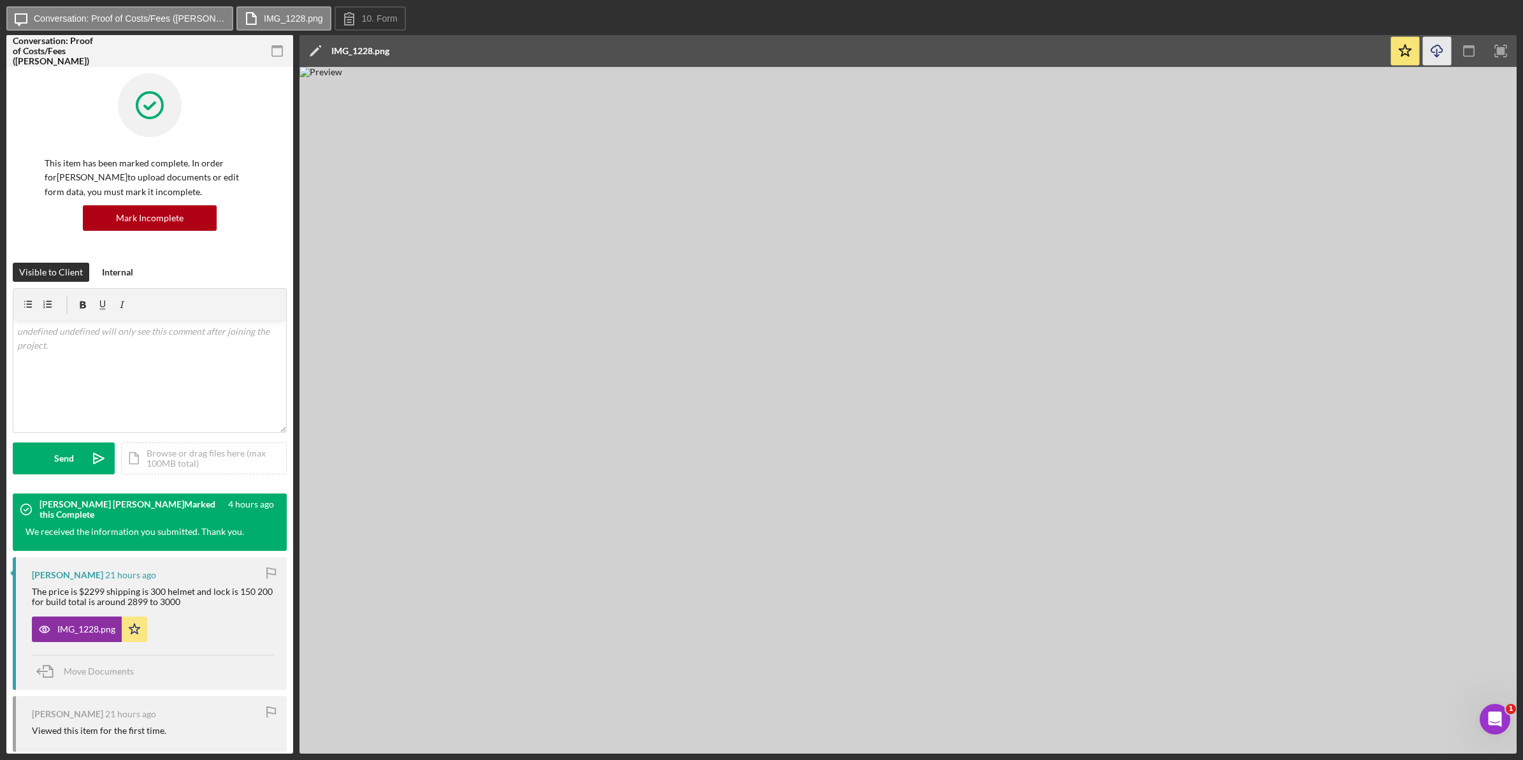
click at [1426, 45] on icon "Icon/Download" at bounding box center [1437, 51] width 29 height 29
